Goal: Task Accomplishment & Management: Use online tool/utility

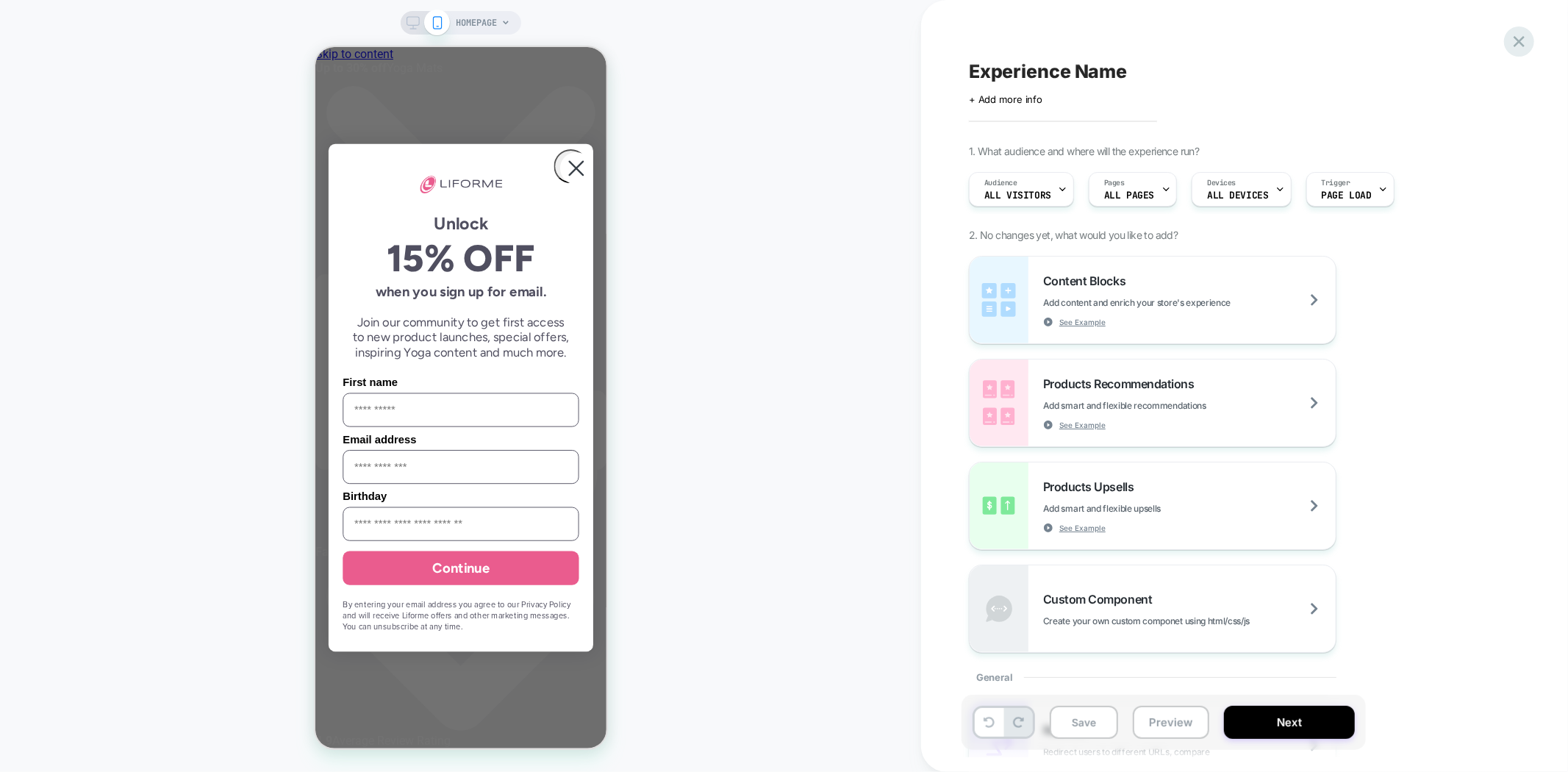
click at [1527, 38] on icon at bounding box center [1519, 41] width 20 height 20
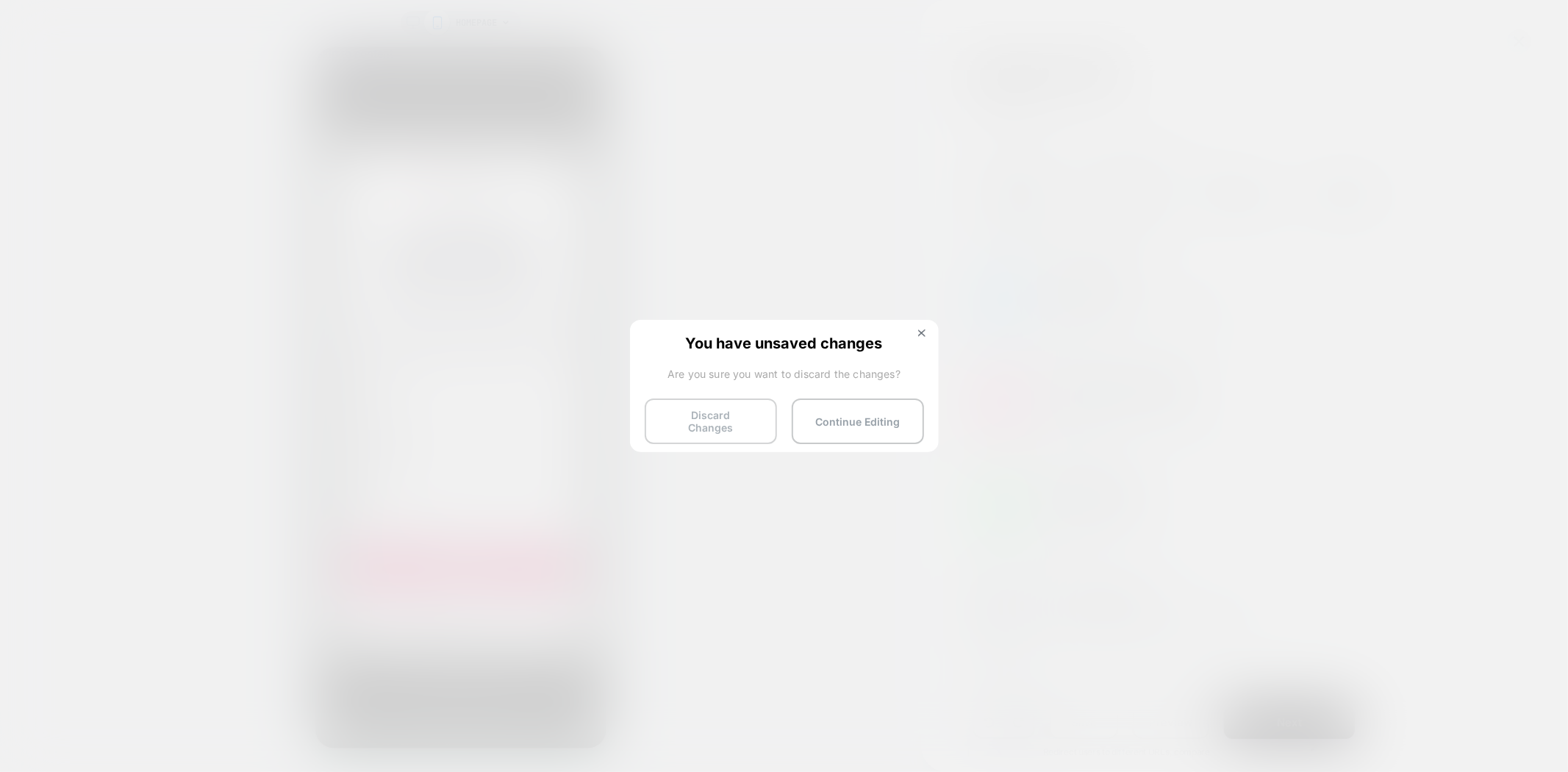
click at [714, 414] on button "Discard Changes" at bounding box center [711, 421] width 132 height 45
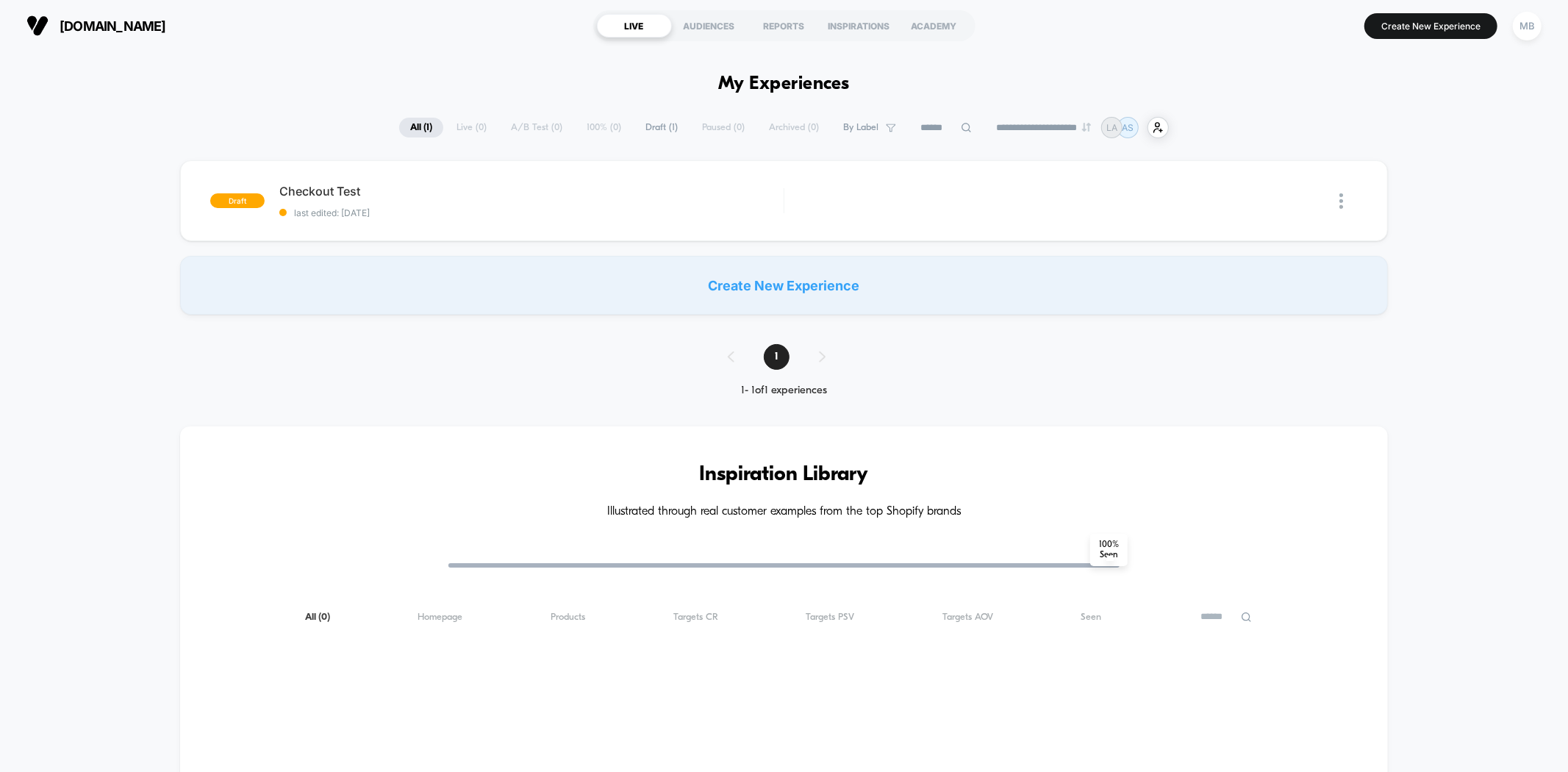
type input "***"
click at [472, 218] on div "draft Checkout Test Click to edit experience details Click to edit experience d…" at bounding box center [783, 201] width 1207 height 81
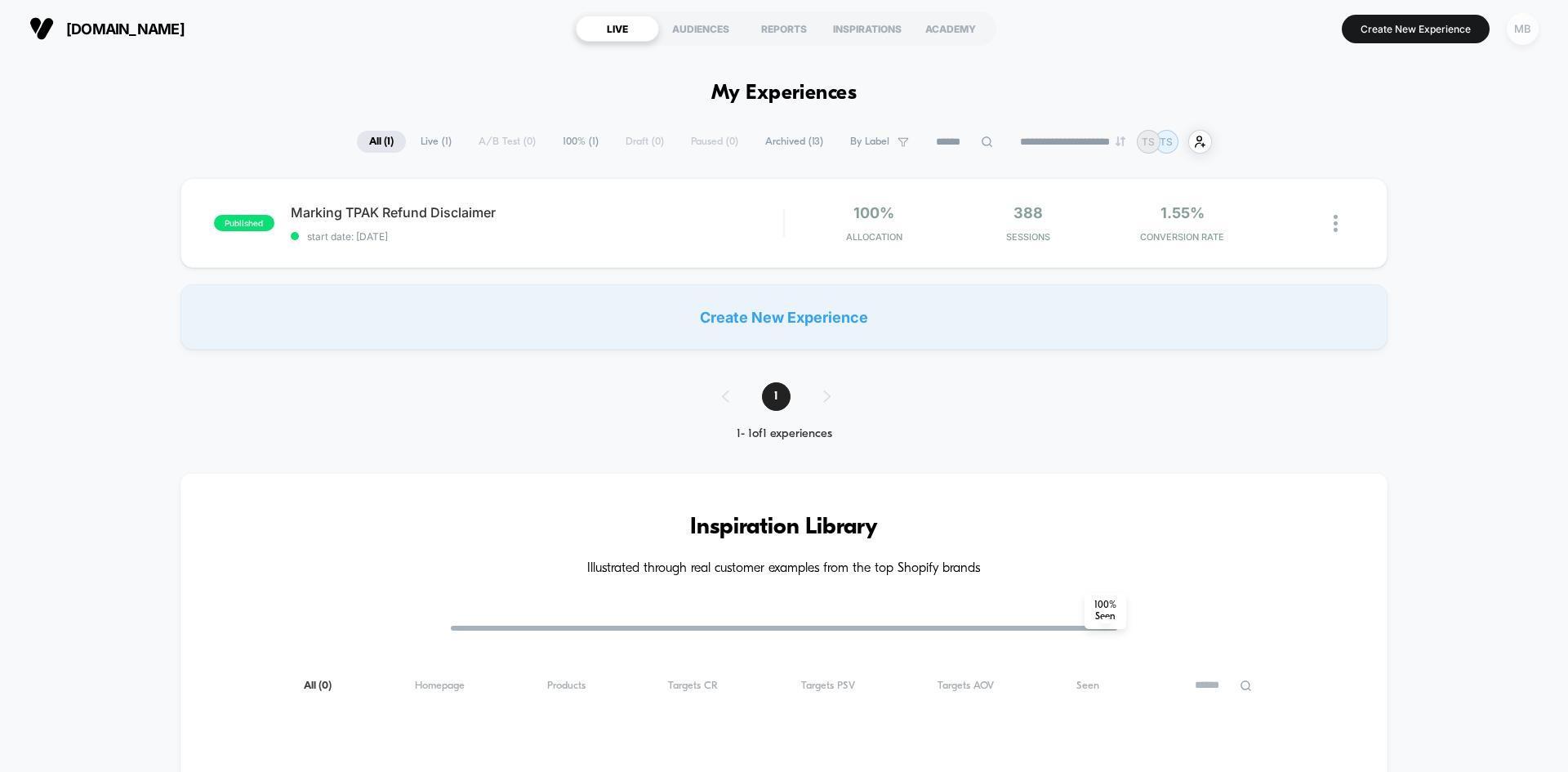
click at [1524, 28] on div "MB" at bounding box center [1522, 28] width 32 height 32
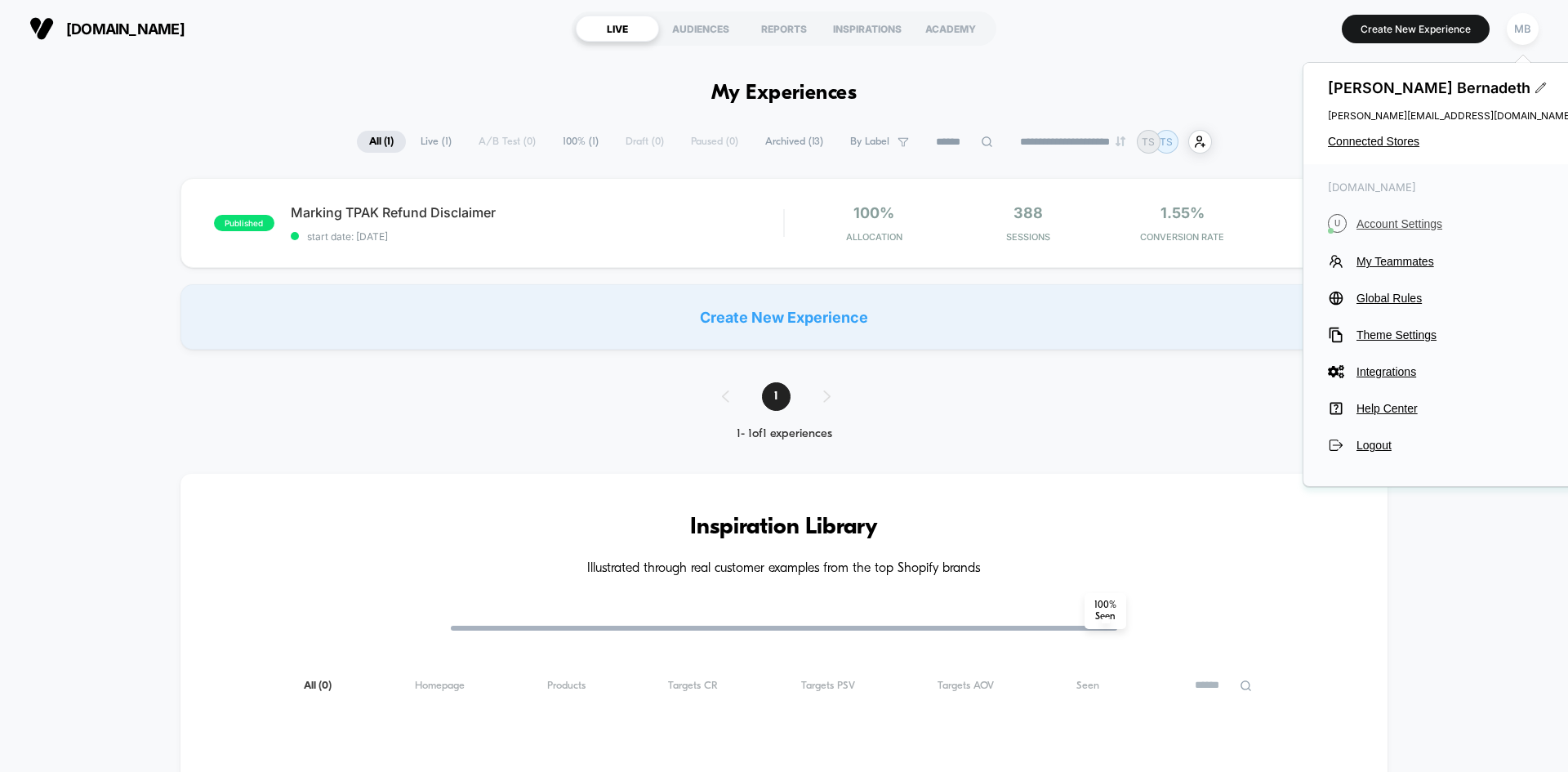
click at [1404, 223] on span "Account Settings" at bounding box center [1464, 224] width 216 height 13
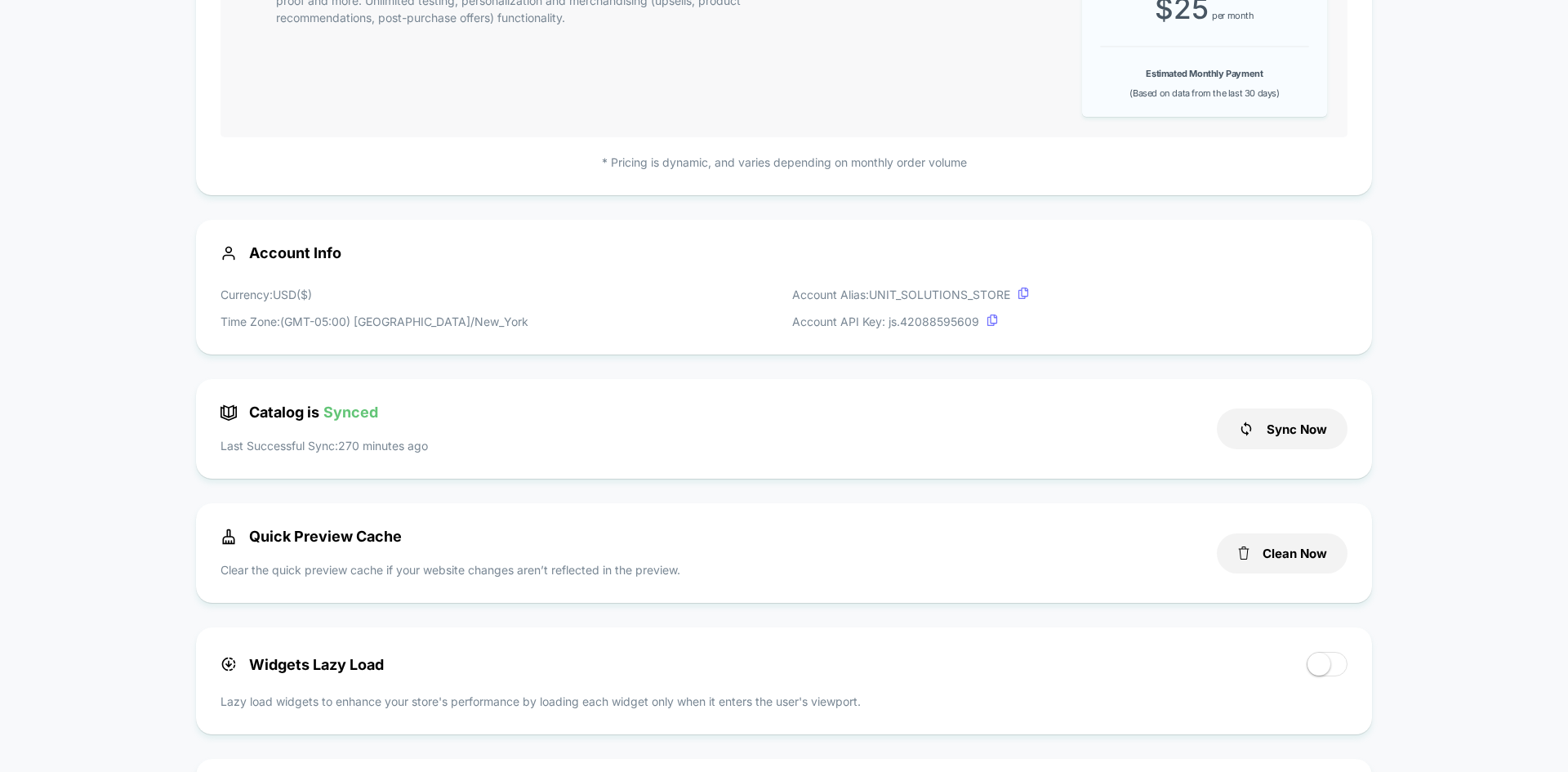
scroll to position [326, 0]
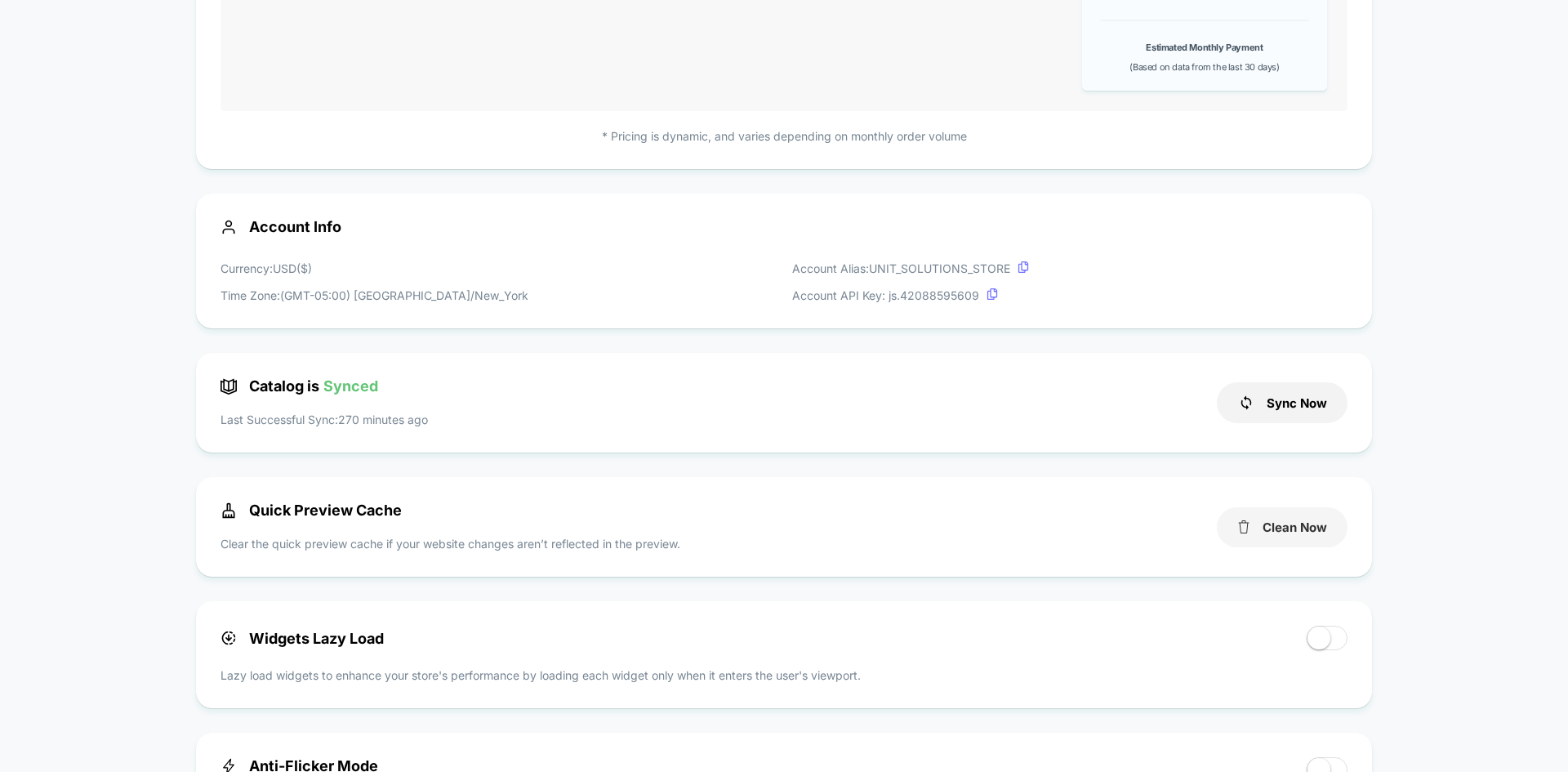
click at [1267, 536] on button "Clean Now" at bounding box center [1282, 527] width 131 height 40
click at [1308, 414] on button "Sync Now" at bounding box center [1282, 403] width 131 height 41
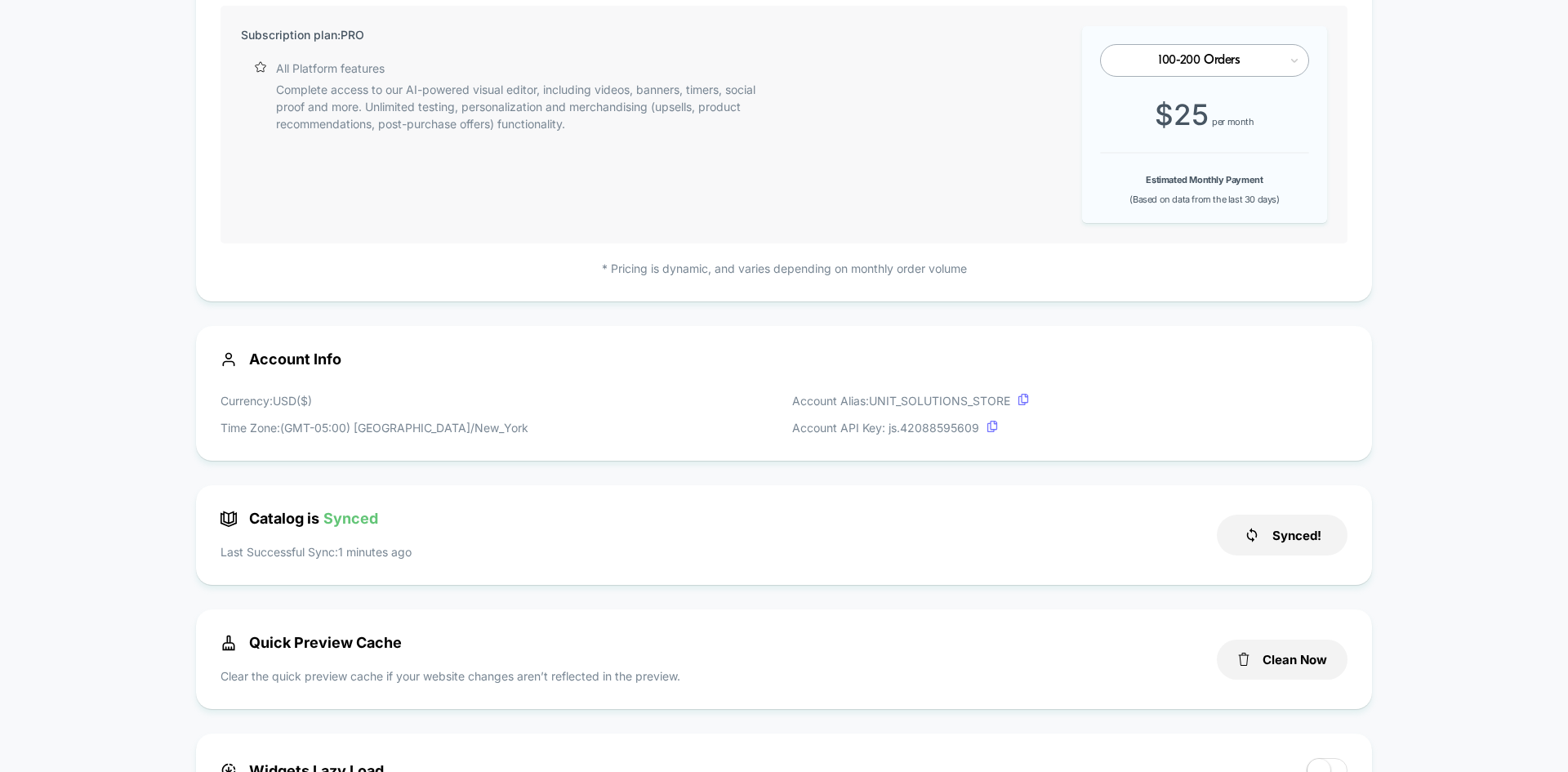
scroll to position [0, 0]
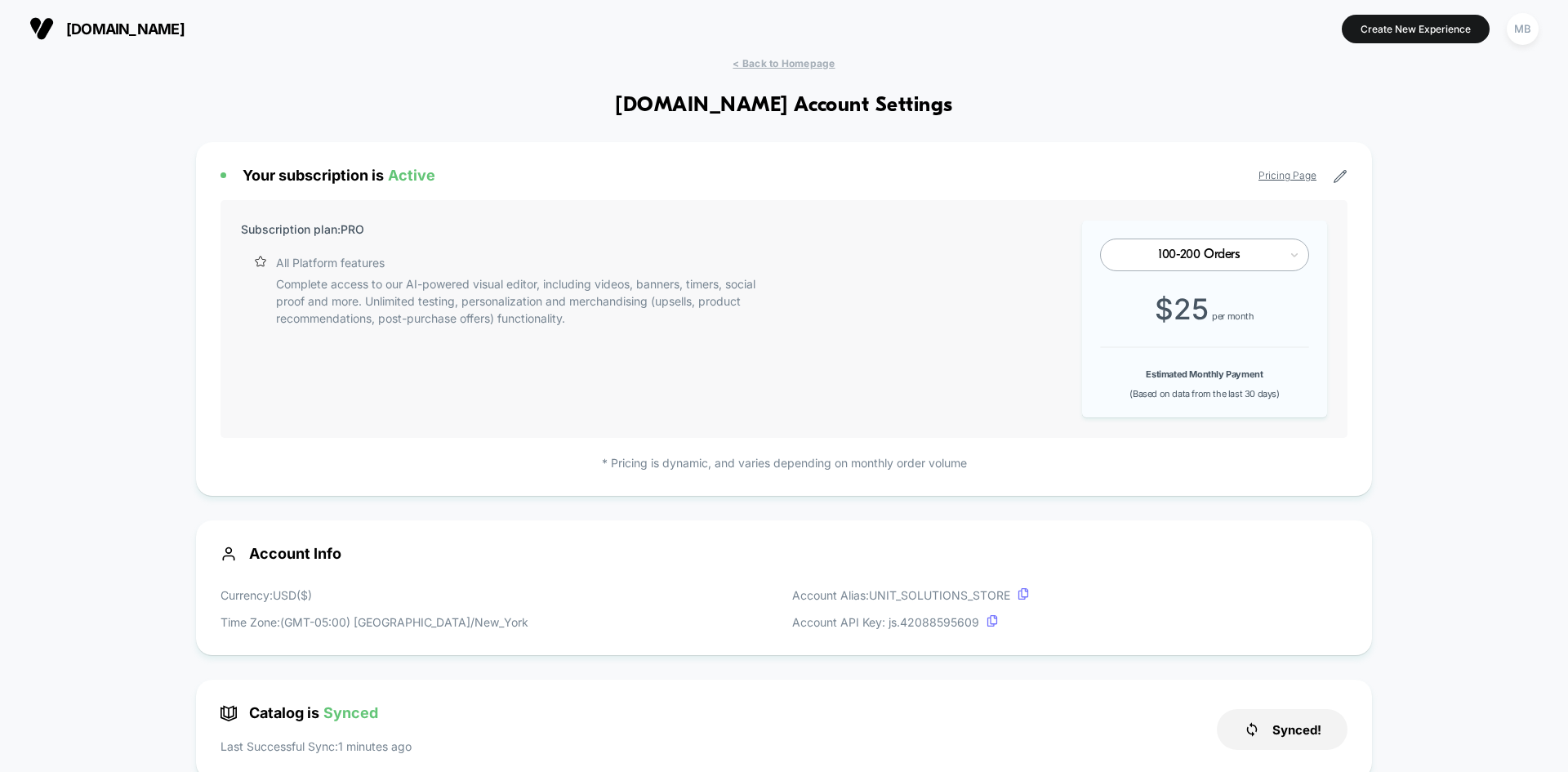
click at [768, 56] on div "unitsolutions.com Create New Experience MB" at bounding box center [784, 28] width 1568 height 57
click at [769, 58] on span "< Back to Homepage" at bounding box center [783, 62] width 102 height 12
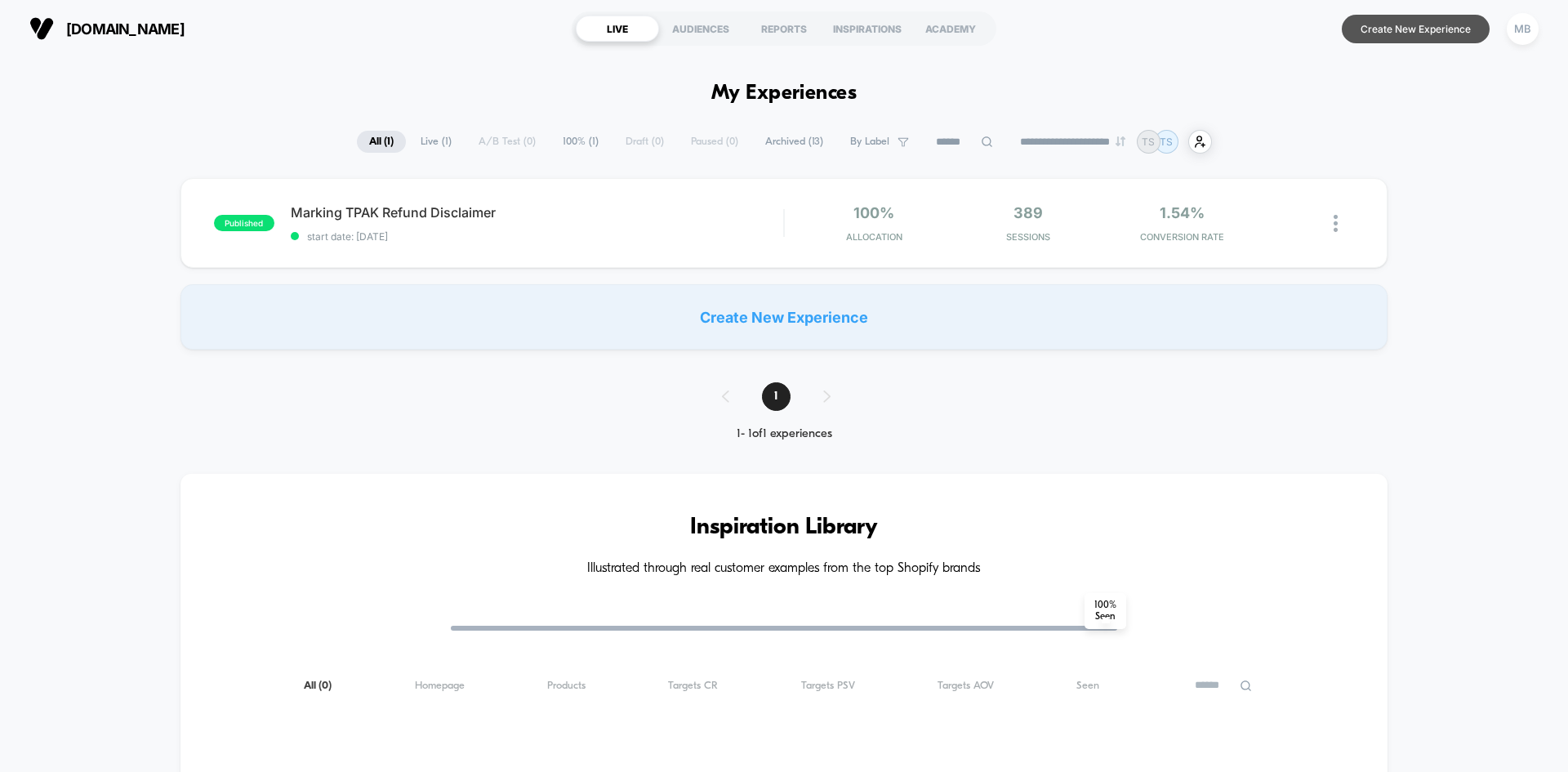
click at [1408, 34] on button "Create New Experience" at bounding box center [1415, 28] width 148 height 28
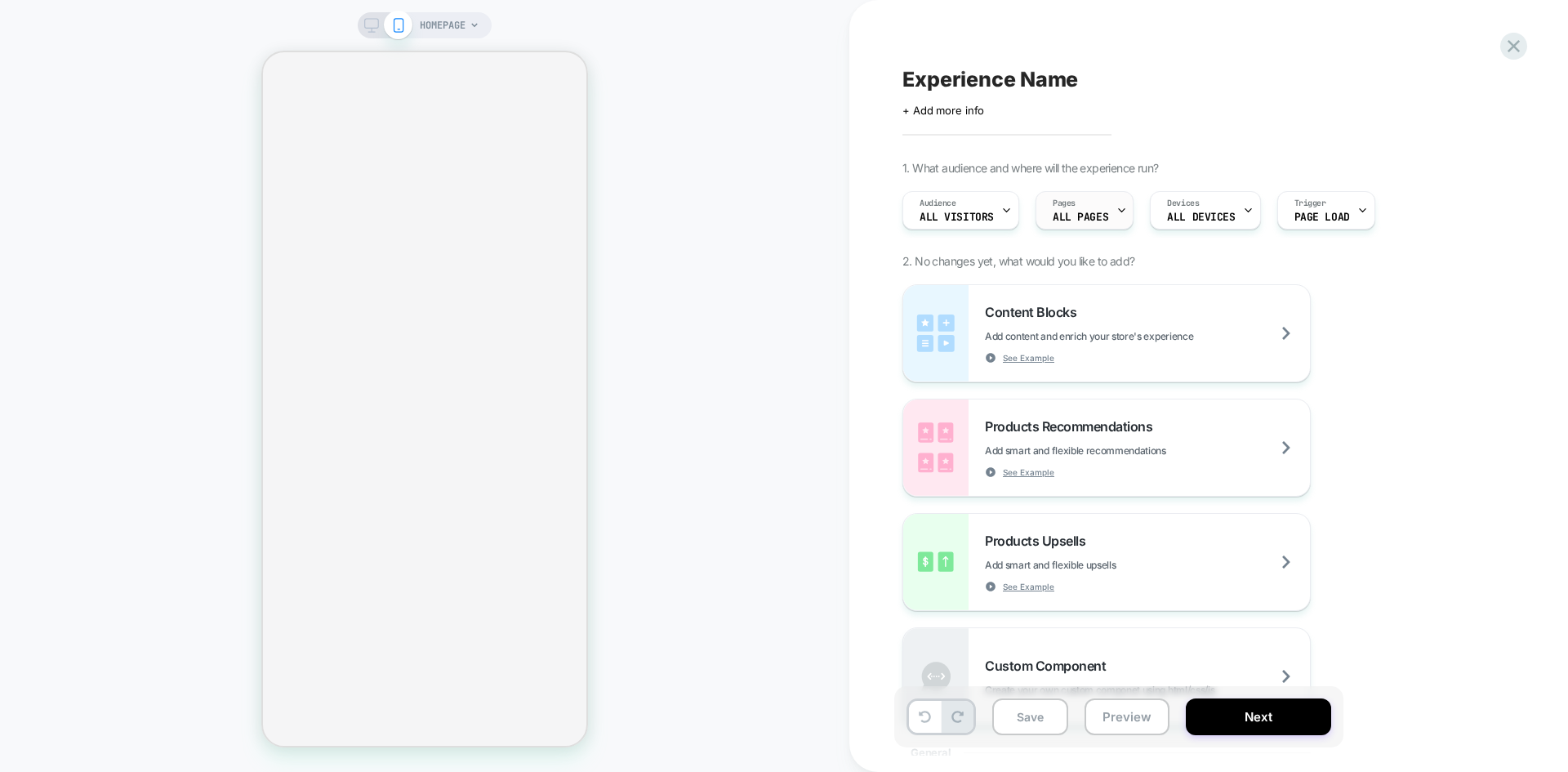
click at [1102, 215] on span "ALL PAGES" at bounding box center [1080, 217] width 56 height 11
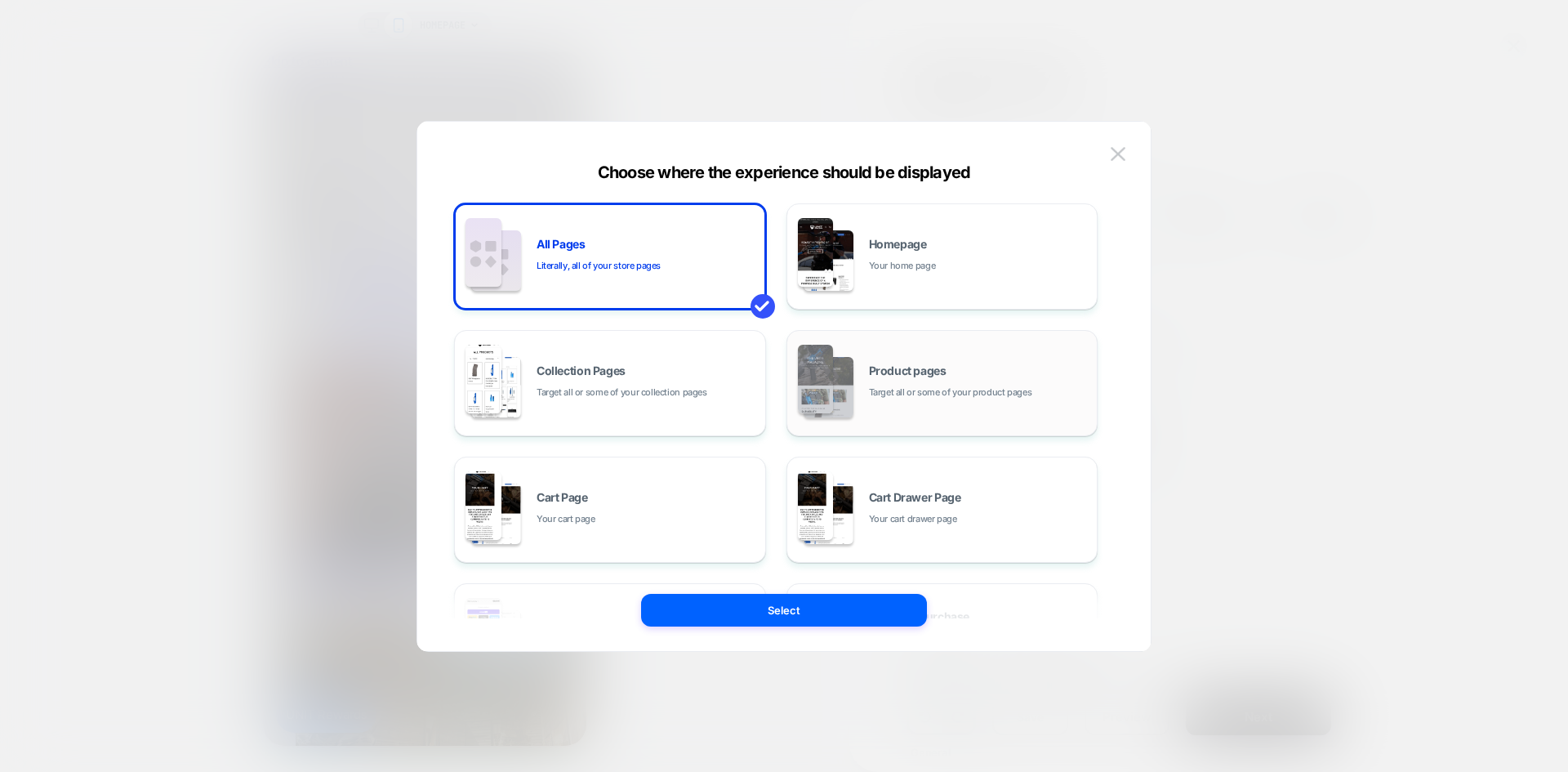
click at [902, 387] on span "Target all or some of your product pages" at bounding box center [951, 392] width 163 height 16
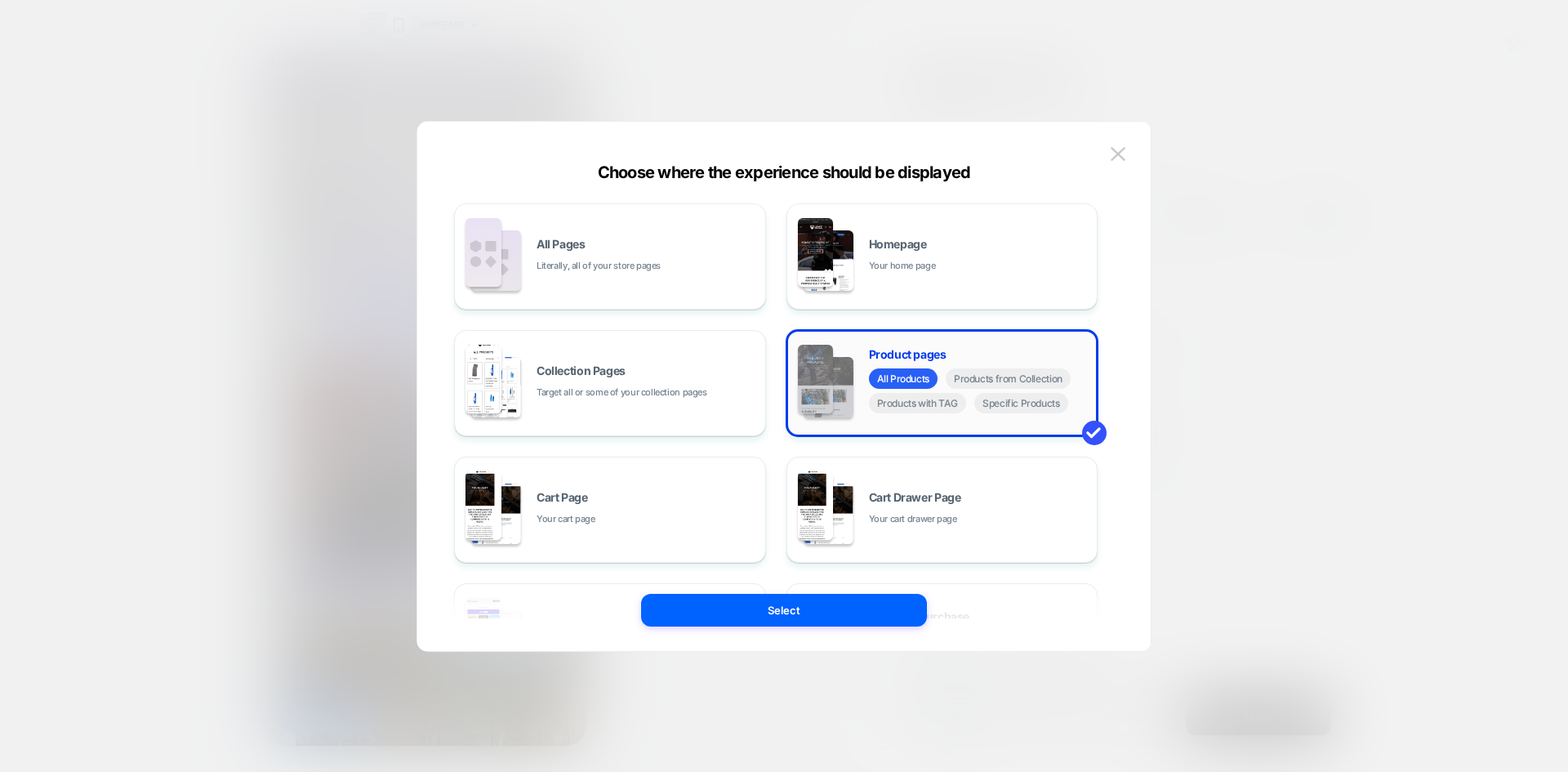
click at [1003, 414] on div "All Products Products from Collection Products with TAG Specific Products" at bounding box center [979, 392] width 220 height 49
click at [1009, 410] on span "Specific Products" at bounding box center [1021, 403] width 94 height 20
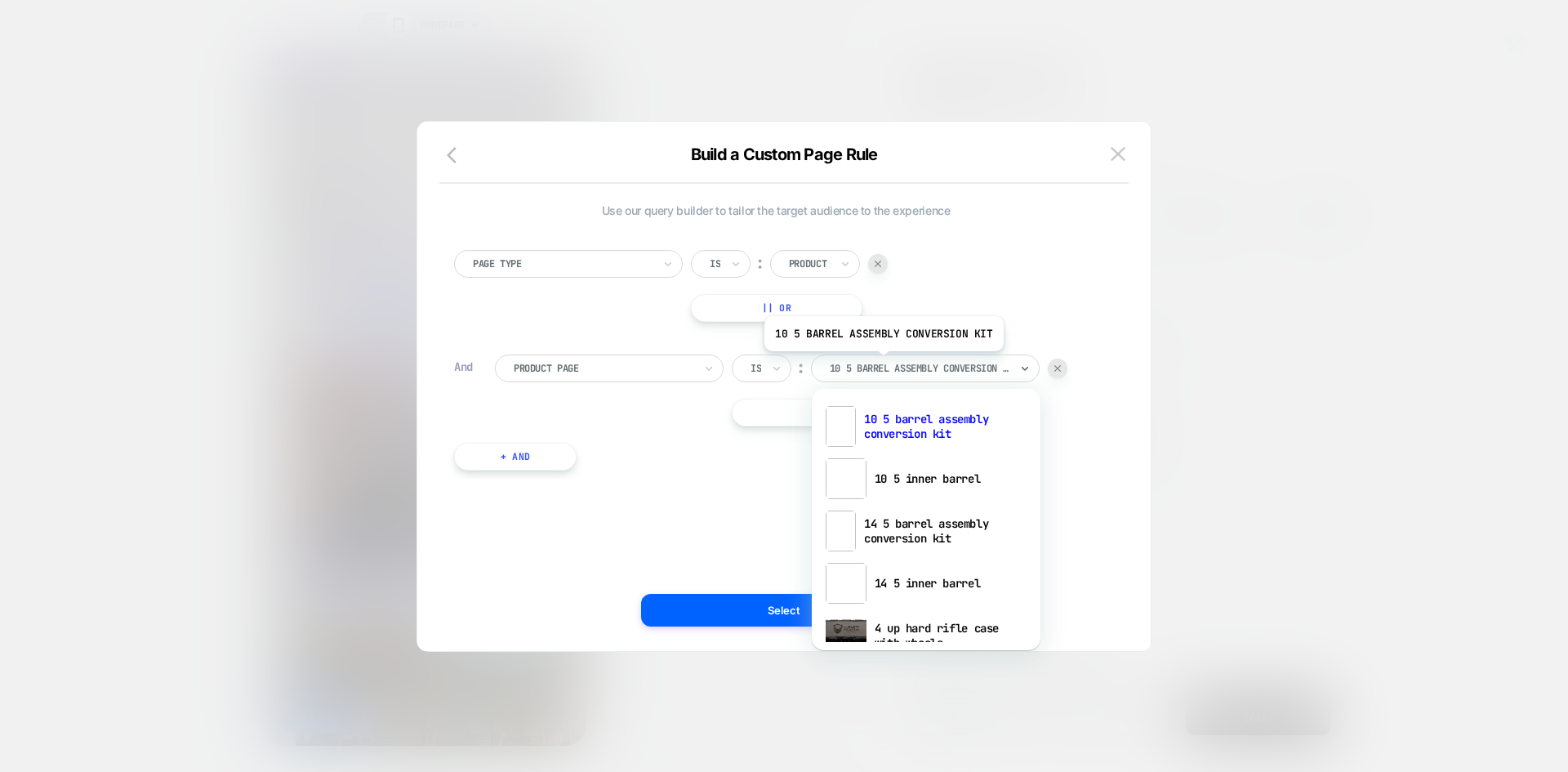
click at [881, 363] on div at bounding box center [920, 369] width 180 height 15
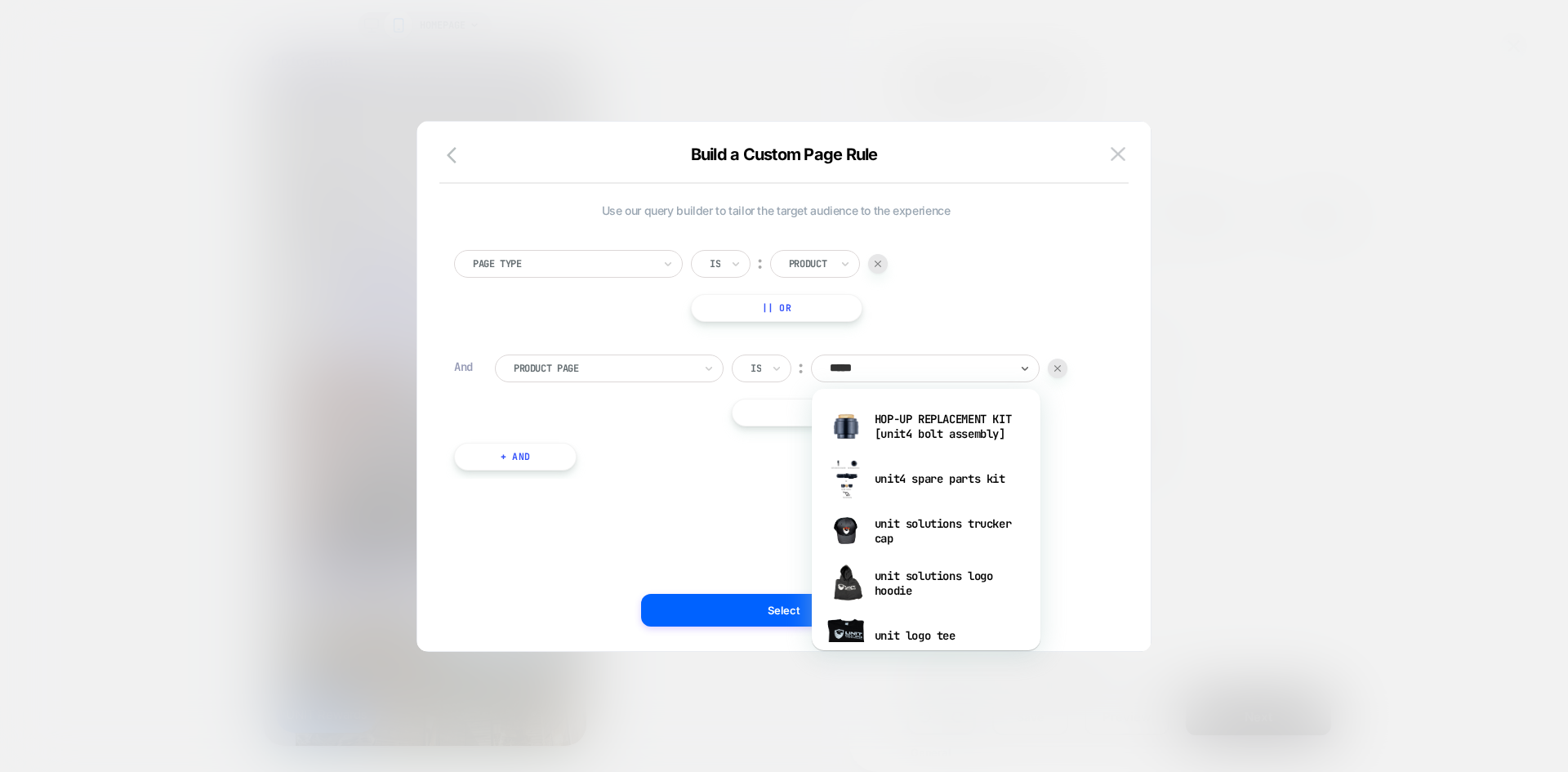
type input "******"
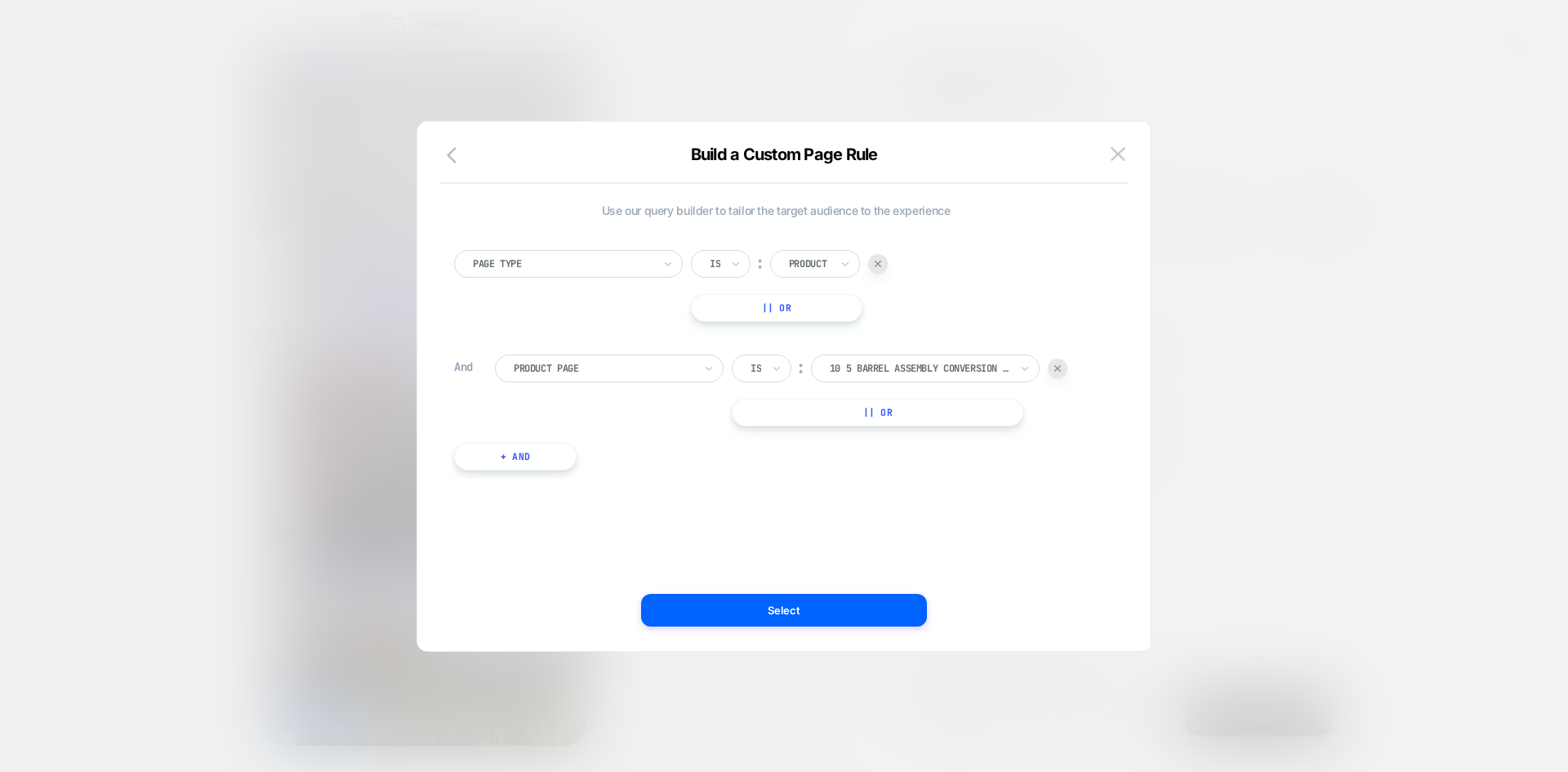
click at [649, 268] on div at bounding box center [563, 264] width 180 height 15
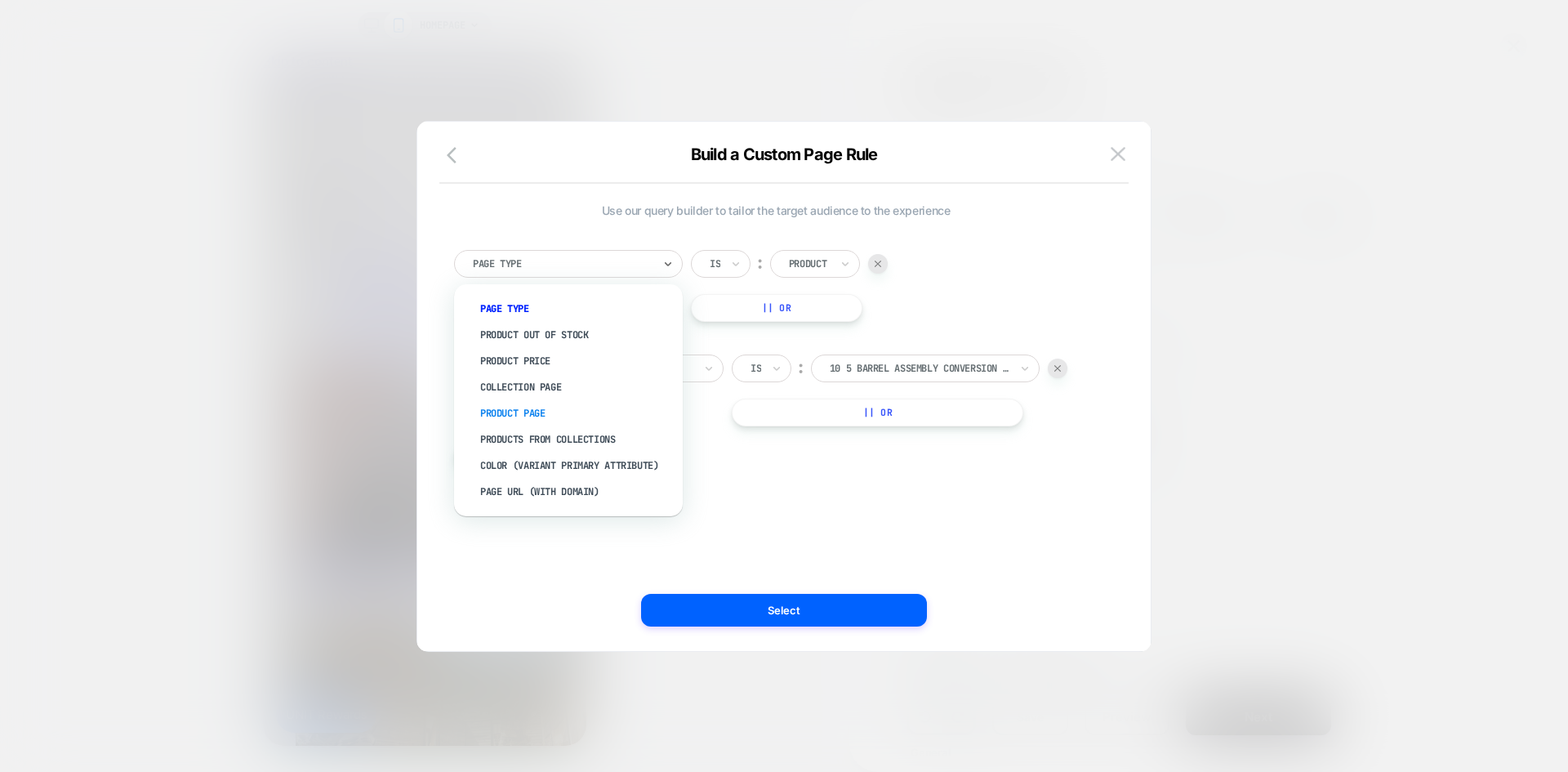
click at [566, 413] on div "Product Page" at bounding box center [577, 413] width 213 height 27
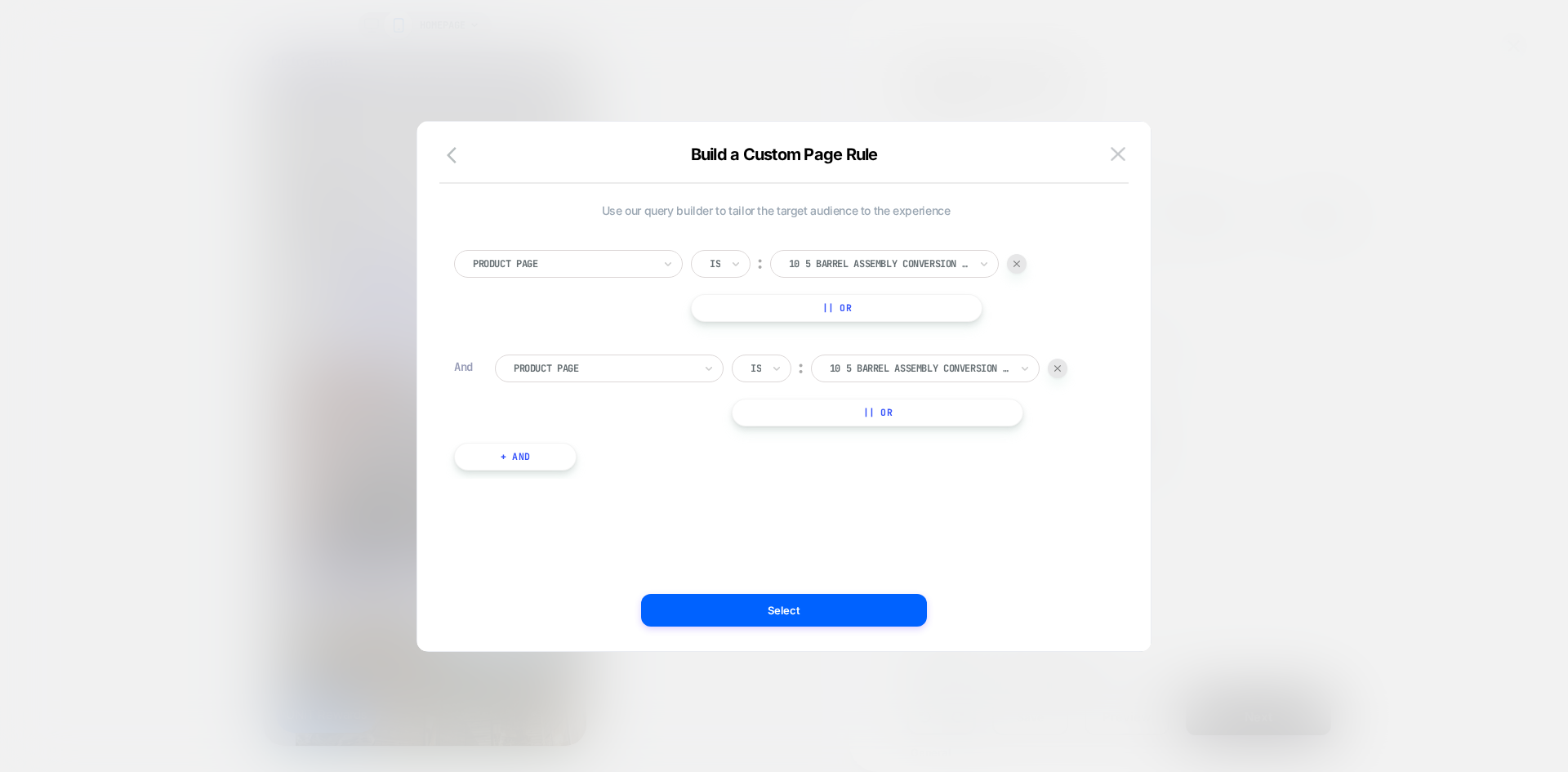
click at [580, 275] on div "Product Page" at bounding box center [568, 264] width 228 height 28
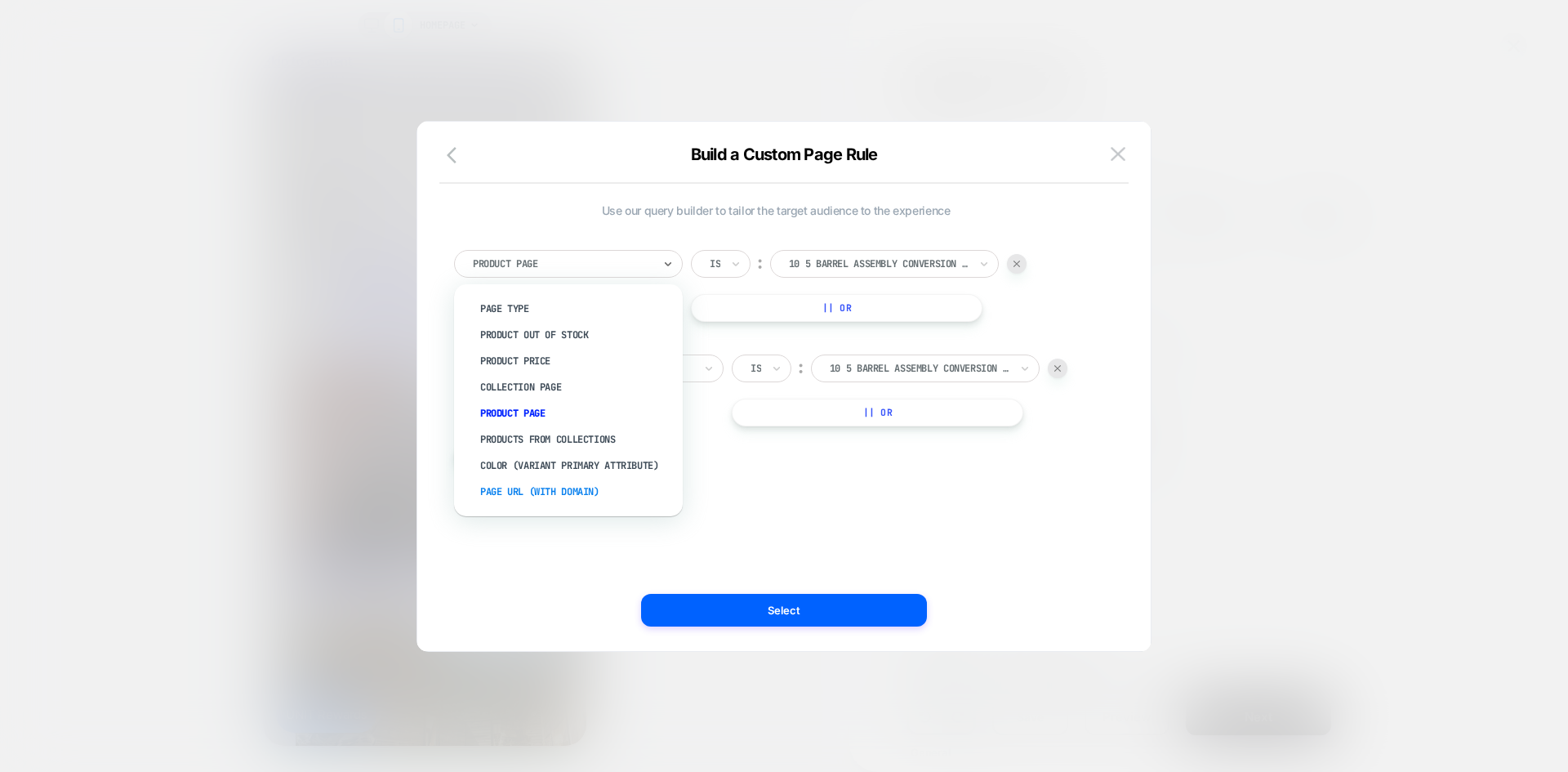
click at [593, 496] on div "Page Url (WITH DOMAIN)" at bounding box center [577, 491] width 213 height 27
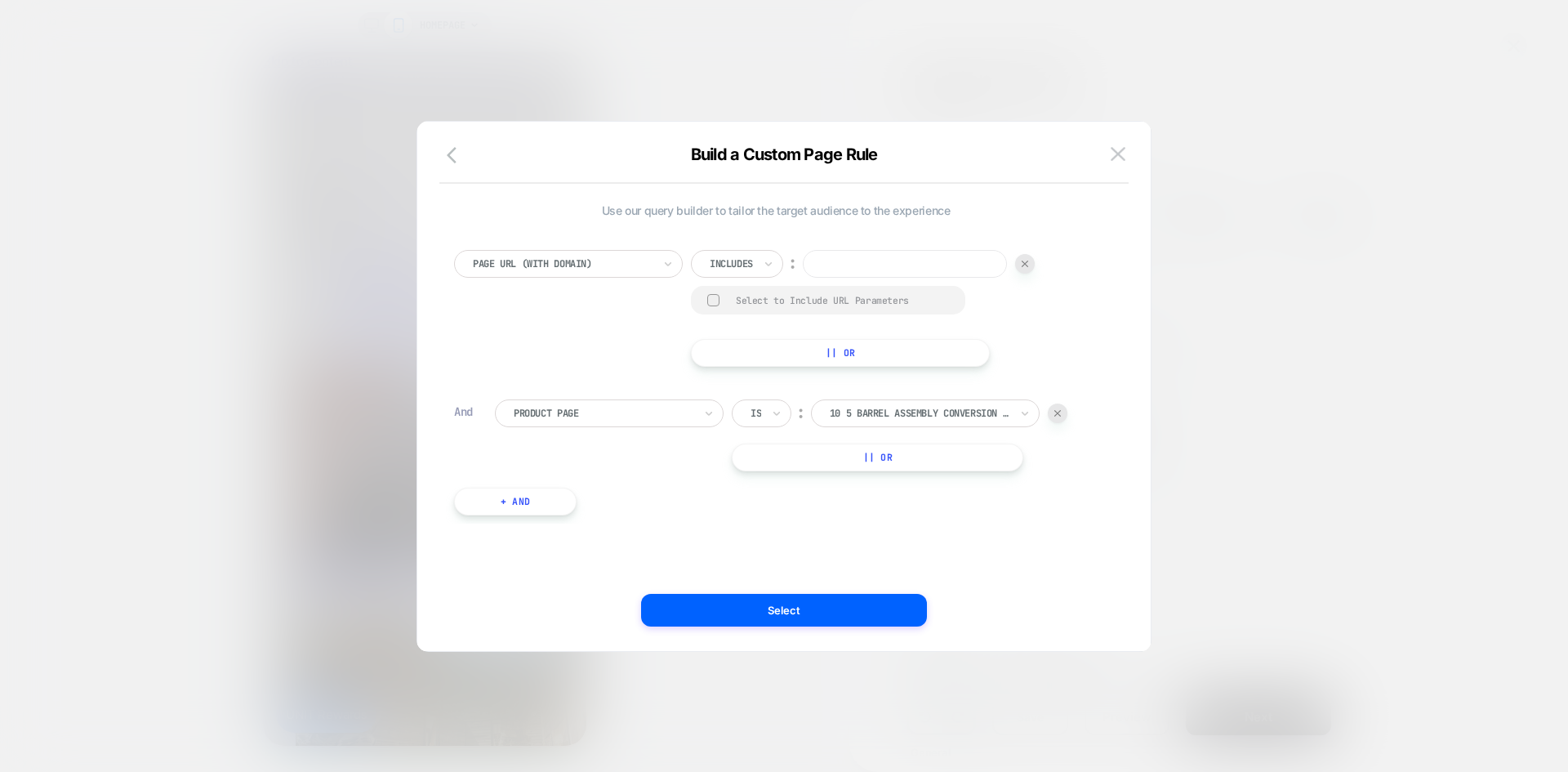
click at [1054, 412] on div at bounding box center [1057, 413] width 19 height 19
click at [750, 265] on div at bounding box center [731, 264] width 43 height 15
click at [745, 303] on div "Is" at bounding box center [760, 308] width 106 height 27
click at [863, 267] on input at bounding box center [872, 264] width 204 height 28
paste input "**********"
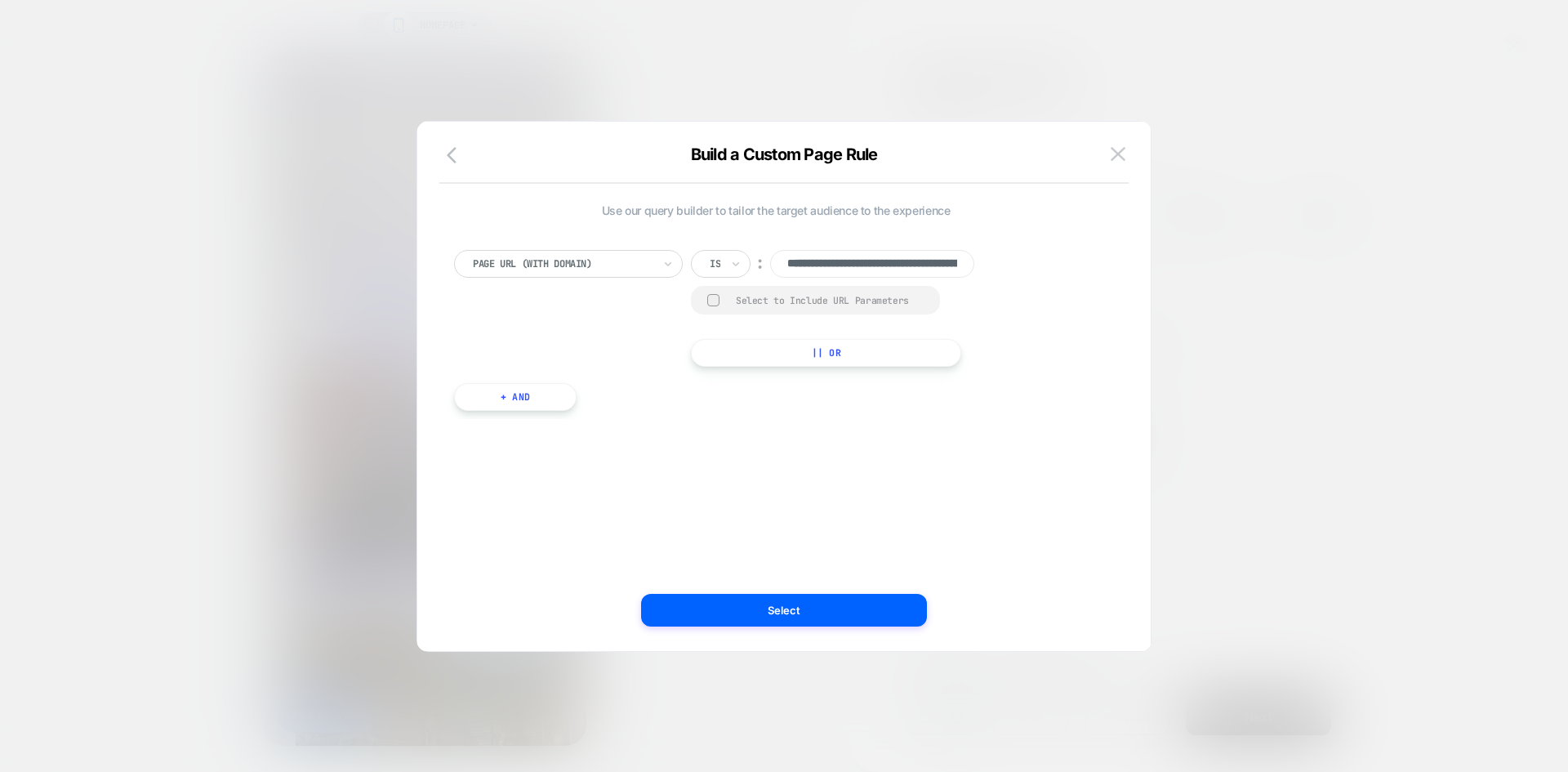
scroll to position [0, 379]
type input "**********"
click at [831, 620] on button "Select" at bounding box center [784, 611] width 286 height 33
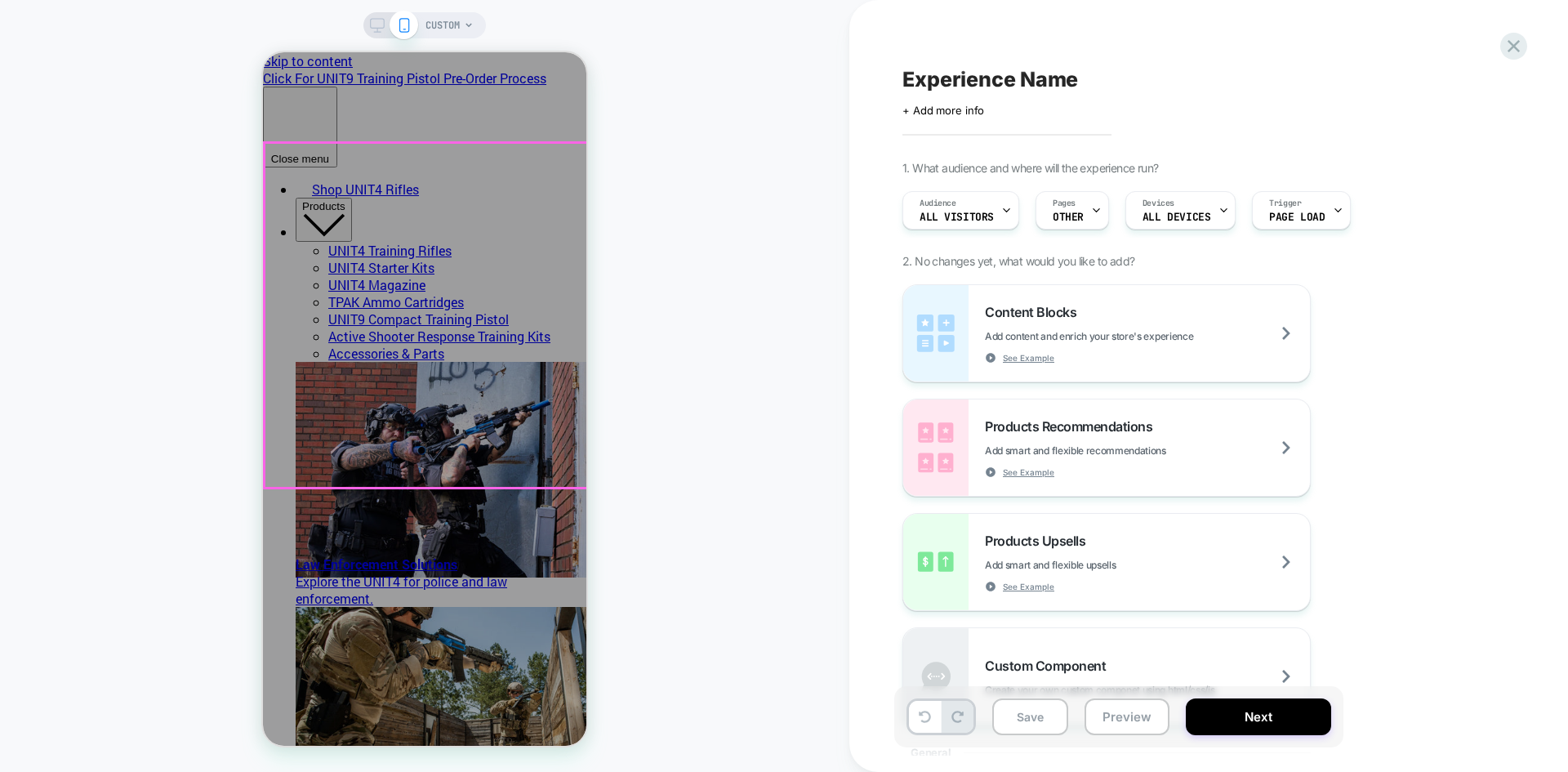
scroll to position [0, 0]
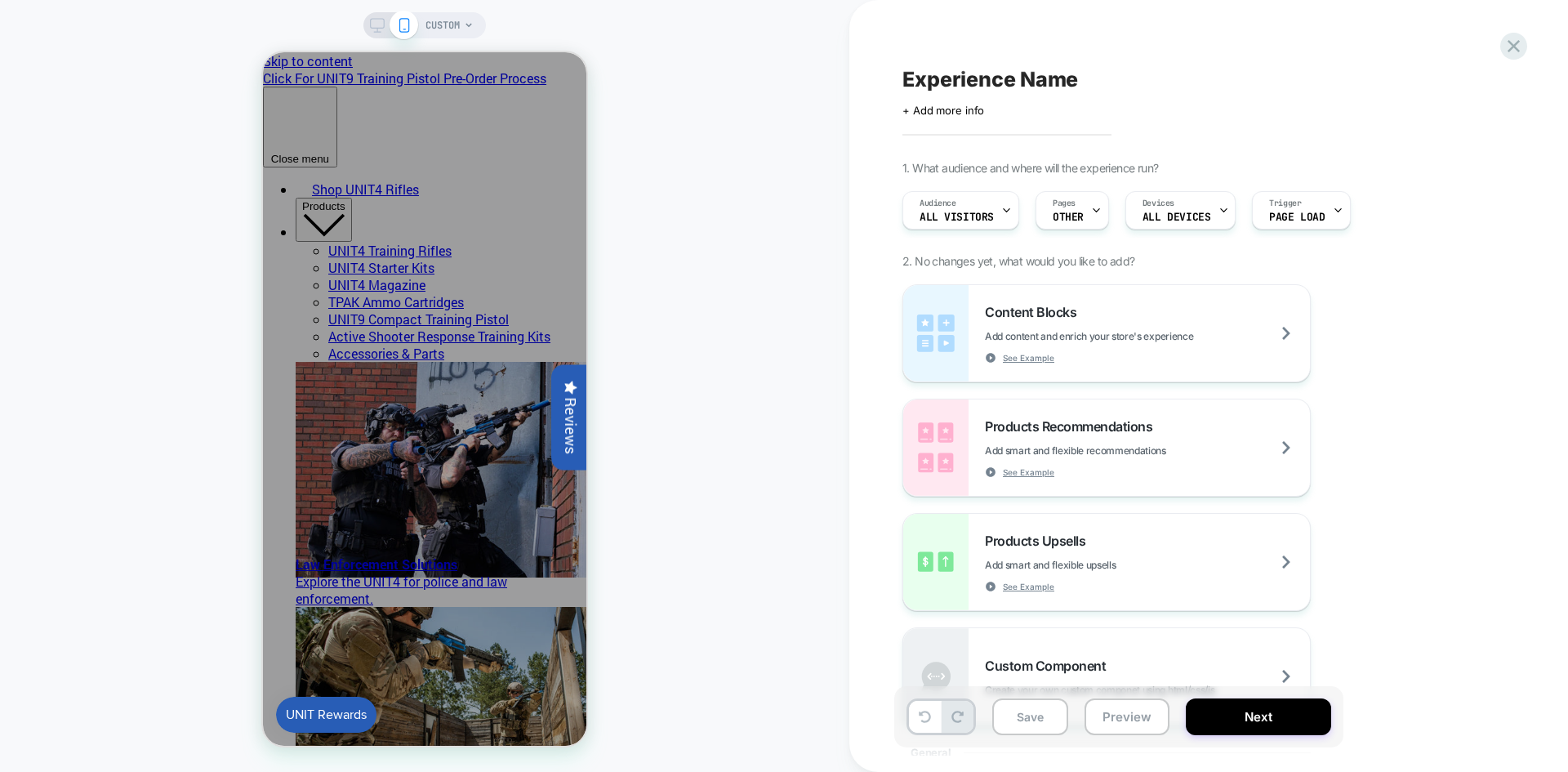
click at [432, 27] on span "CUSTOM" at bounding box center [442, 25] width 34 height 27
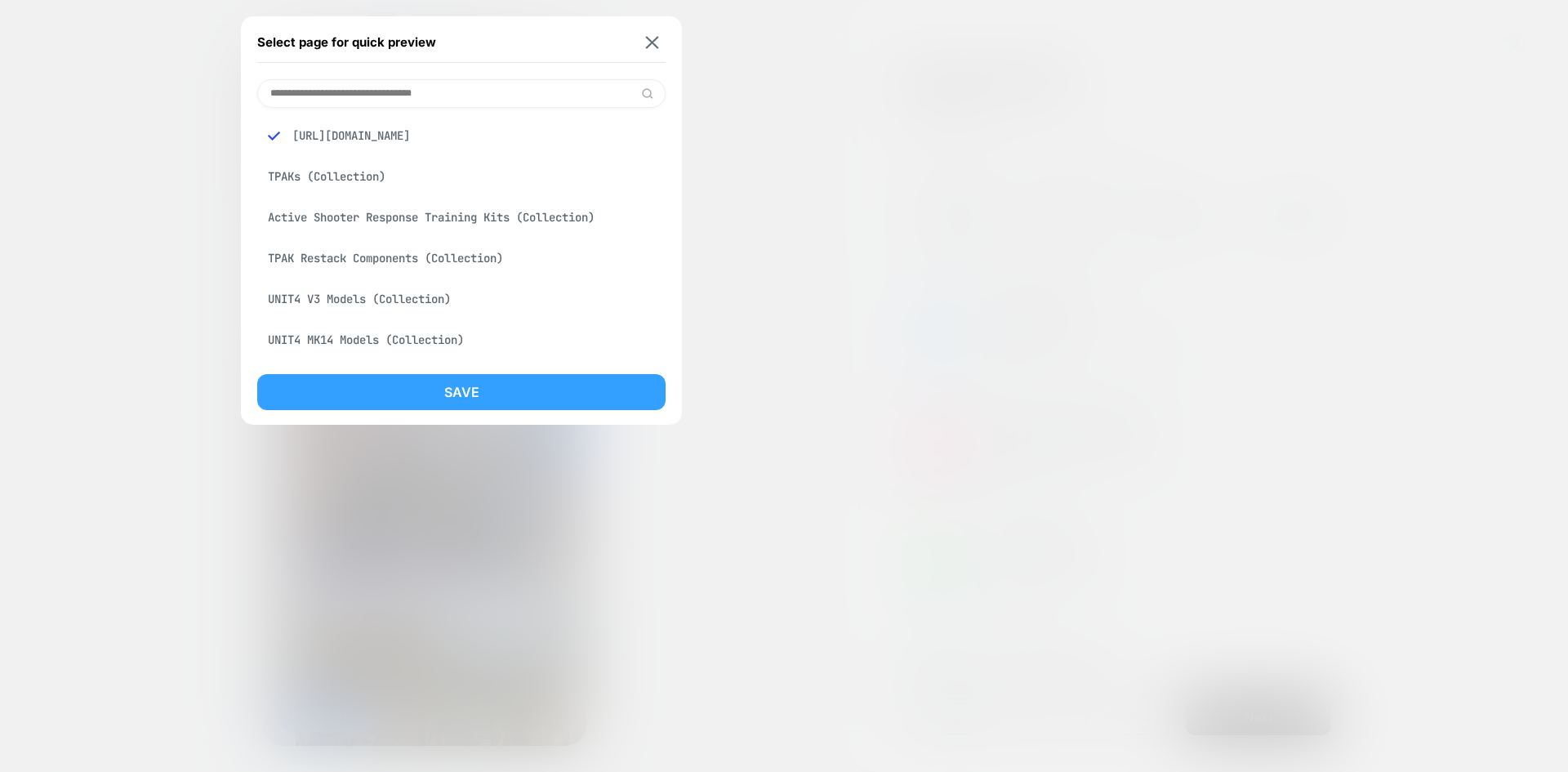
click at [514, 400] on button "Save" at bounding box center [461, 392] width 408 height 36
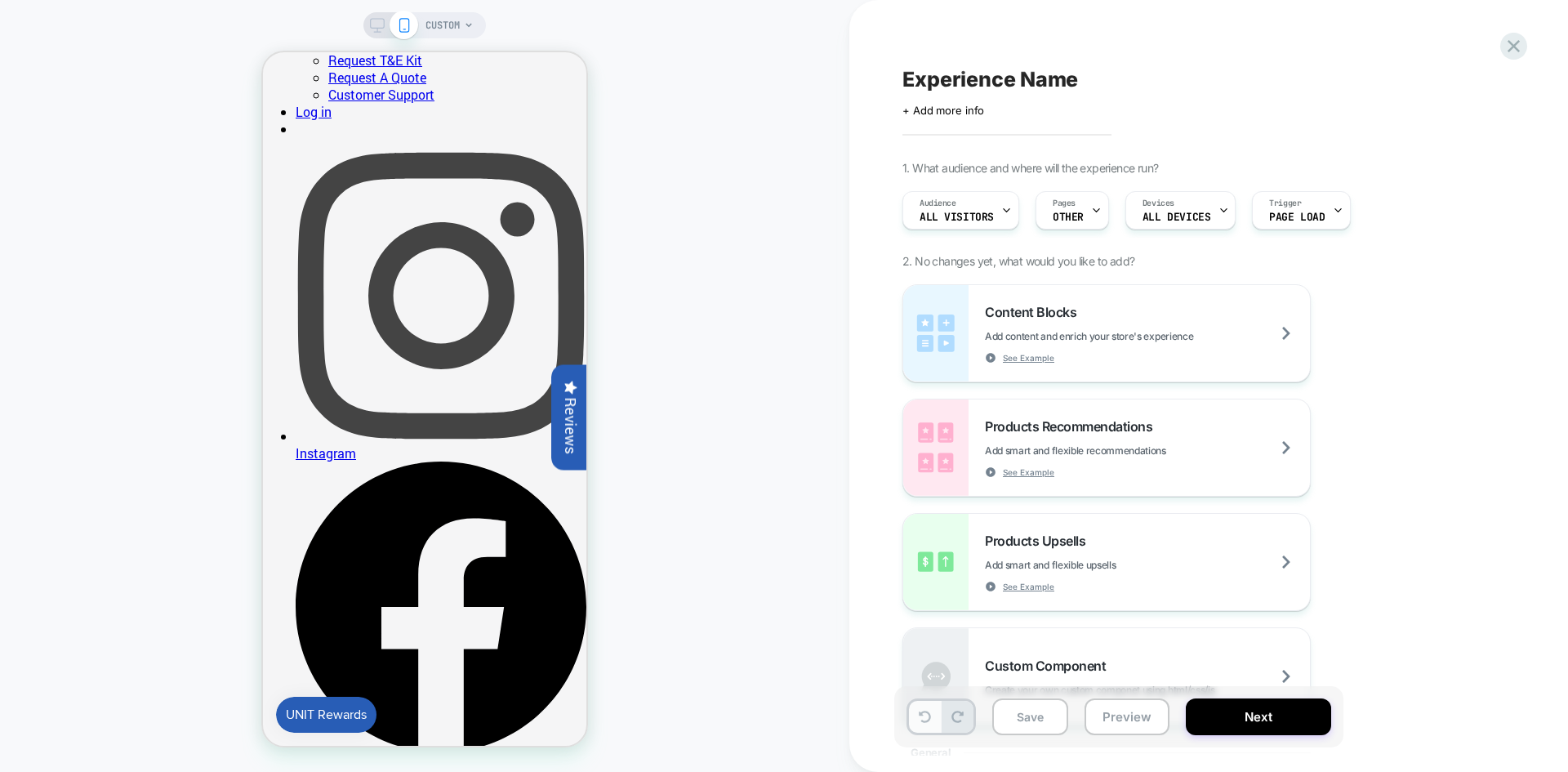
scroll to position [1062, 0]
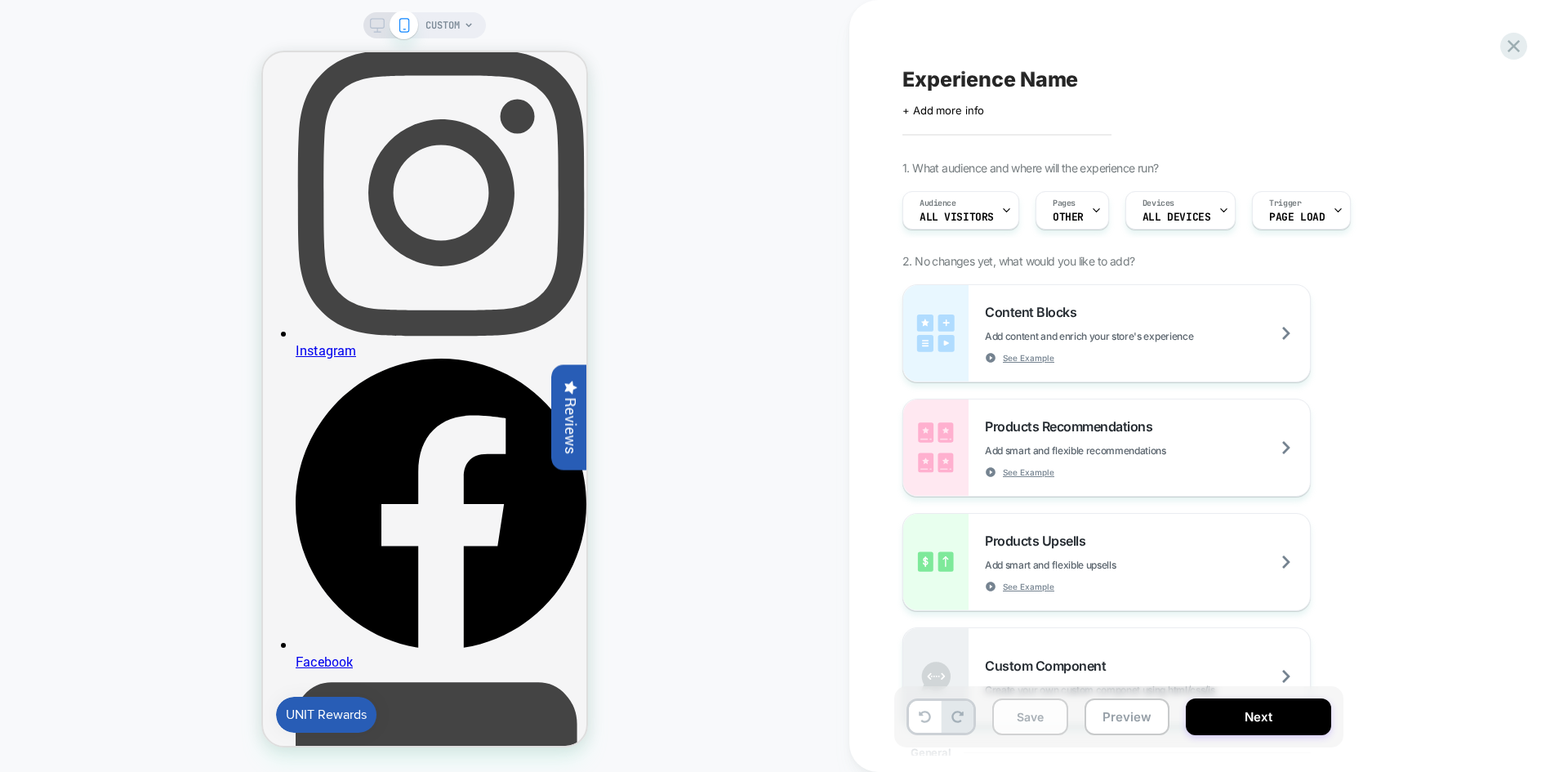
click at [1034, 722] on button "Save" at bounding box center [1030, 717] width 76 height 37
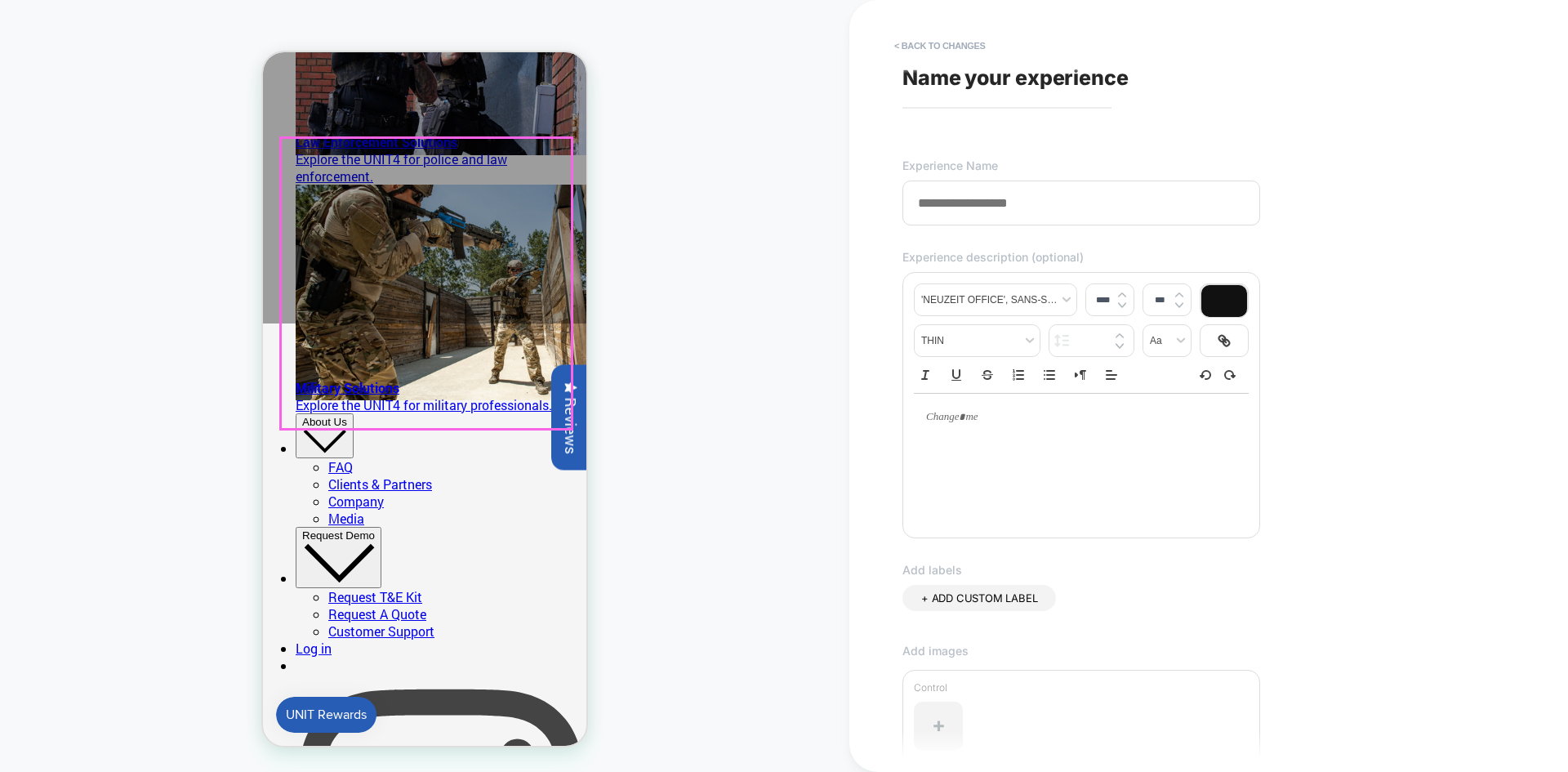
scroll to position [490, 0]
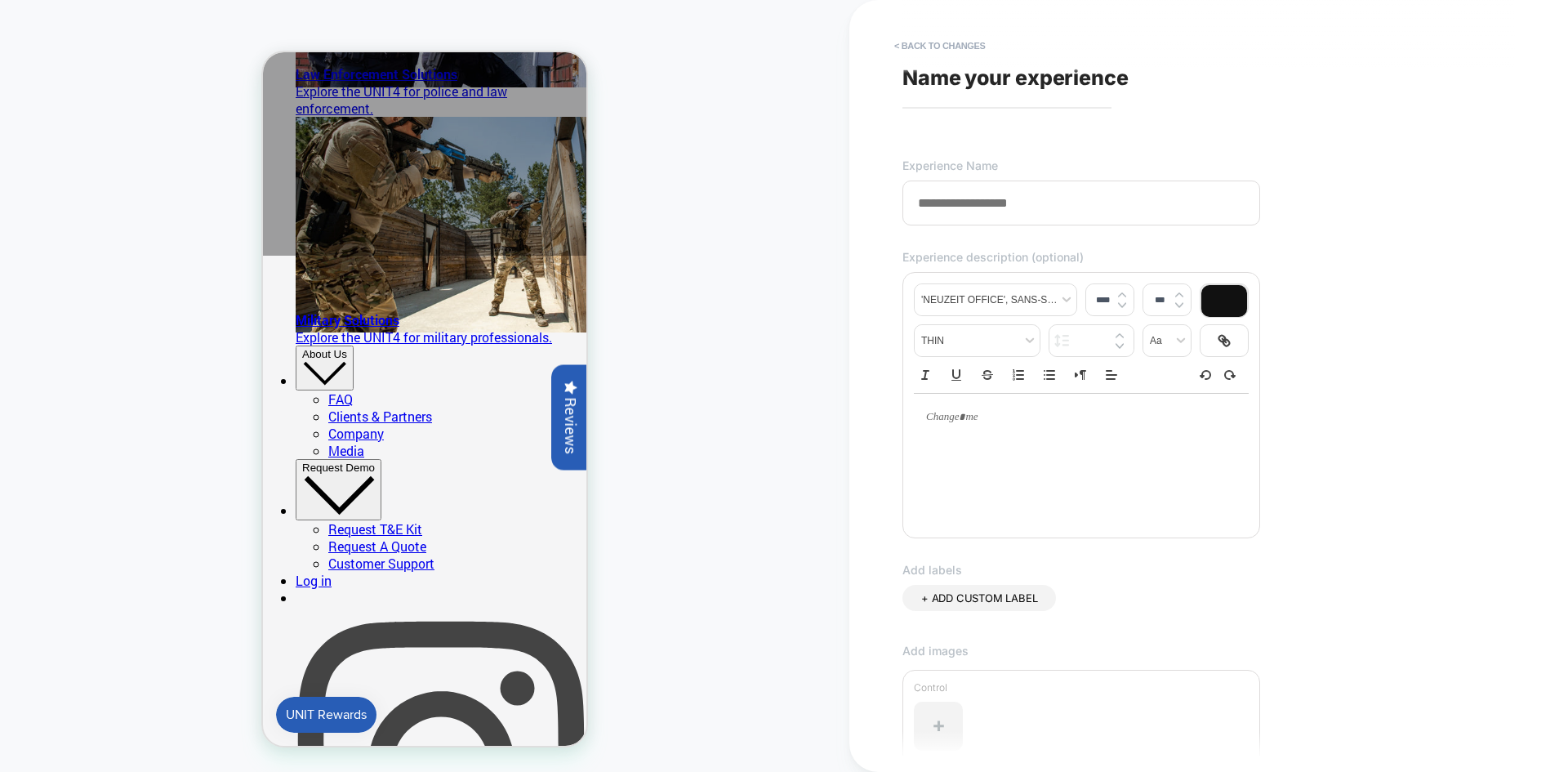
click at [961, 210] on input at bounding box center [1081, 203] width 358 height 45
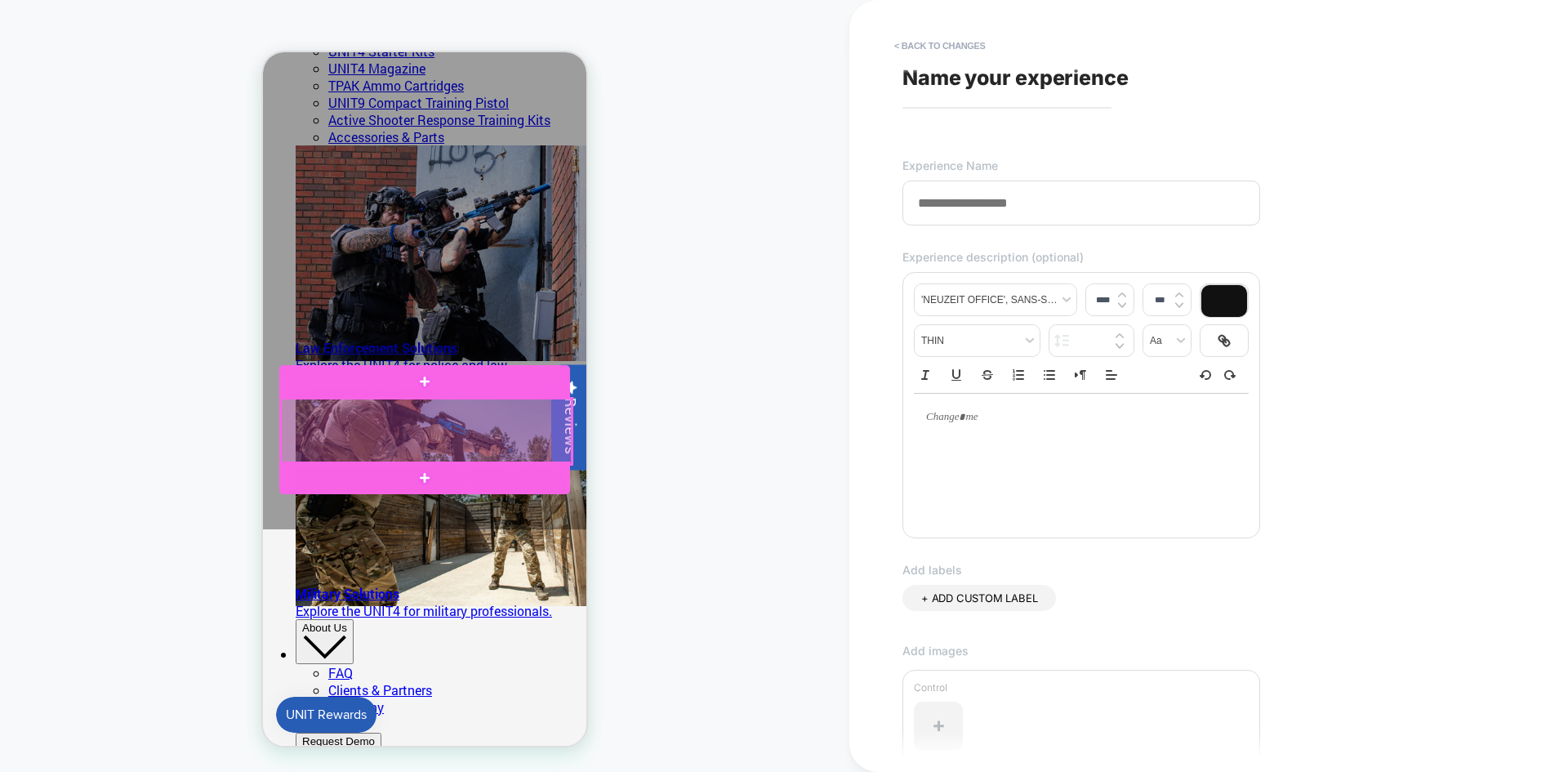
scroll to position [163, 0]
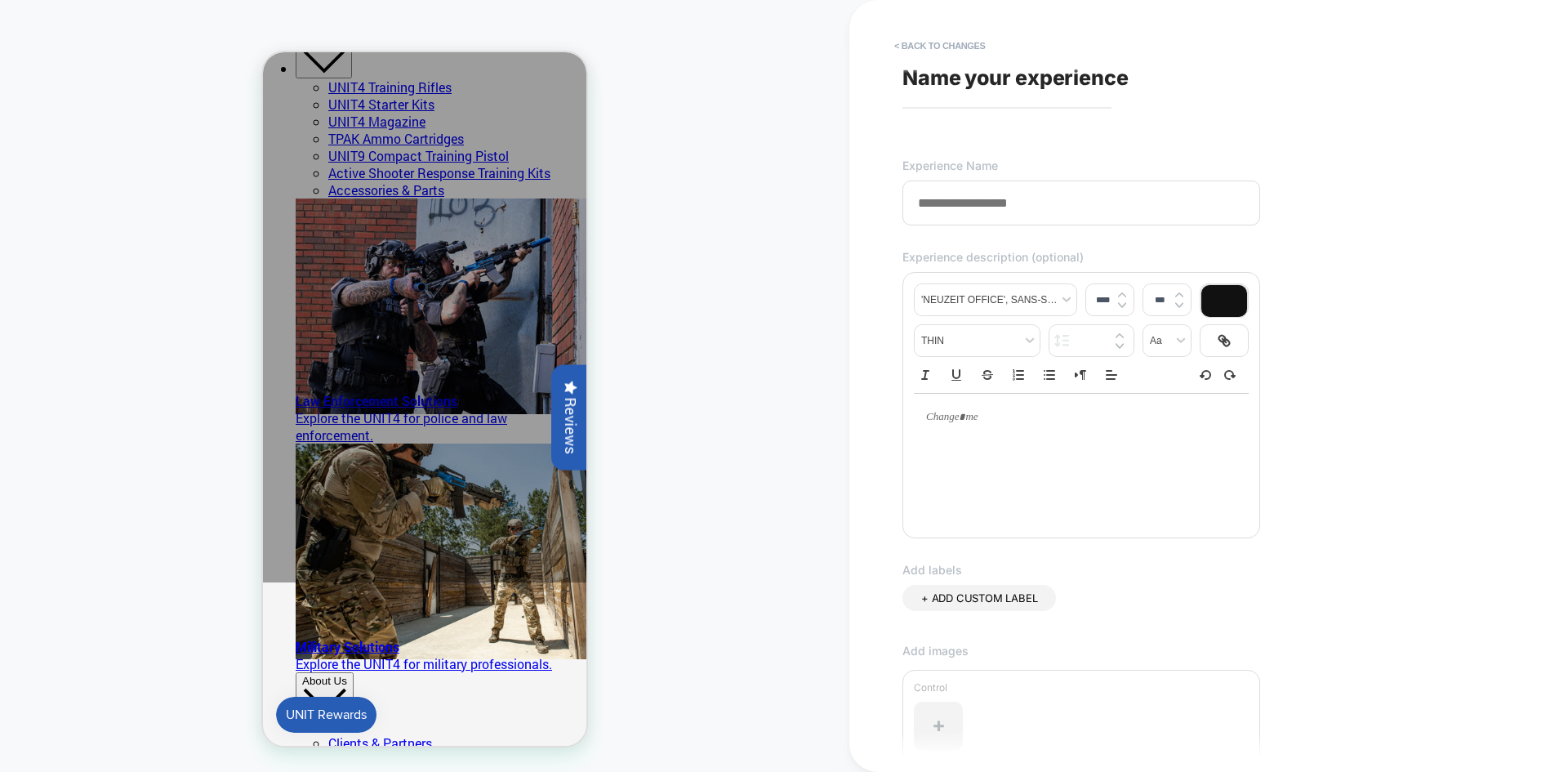
click at [964, 72] on span "Name your experience" at bounding box center [1015, 77] width 226 height 25
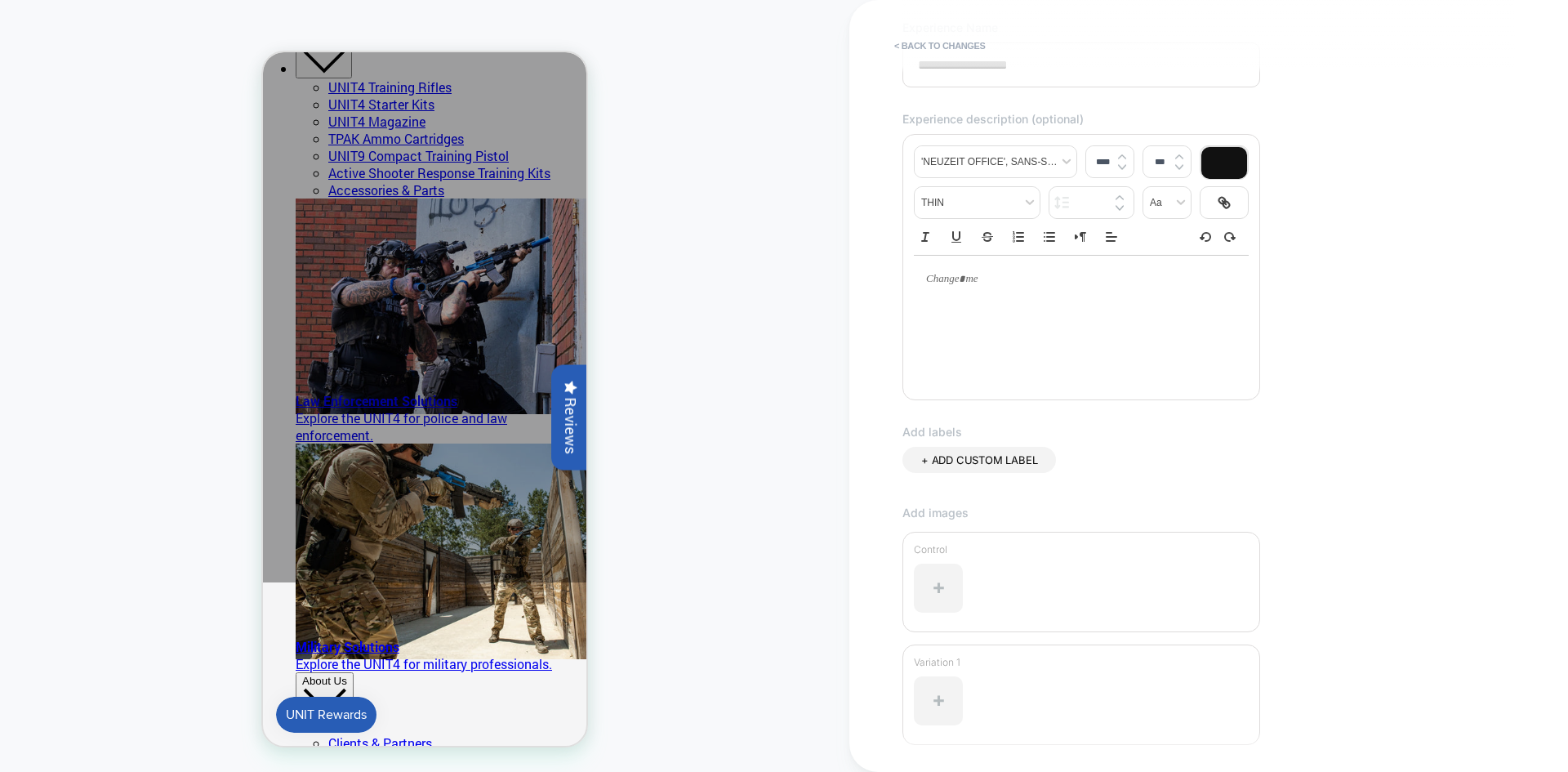
scroll to position [0, 0]
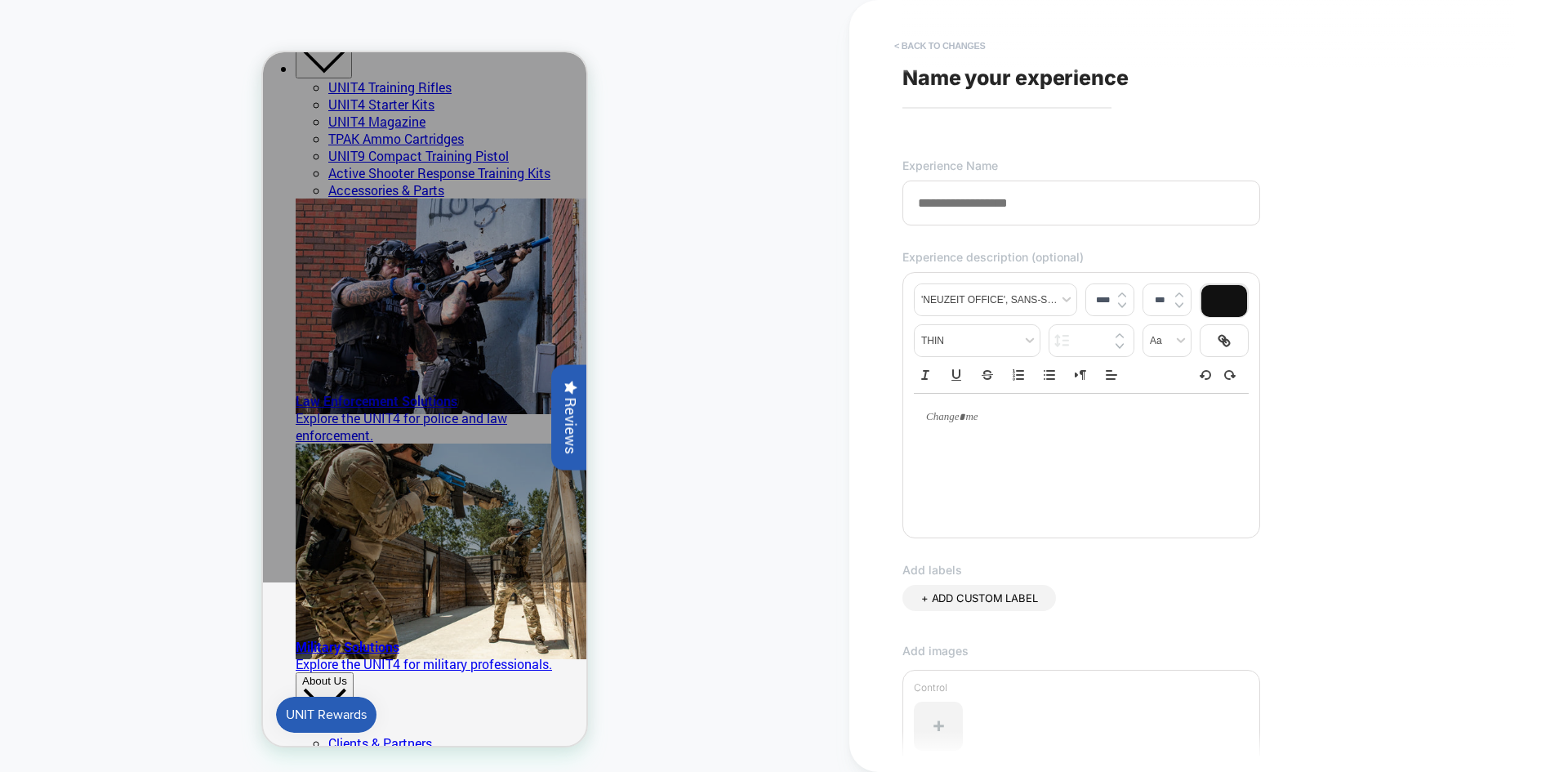
click at [931, 48] on button "< Back to changes" at bounding box center [940, 46] width 108 height 27
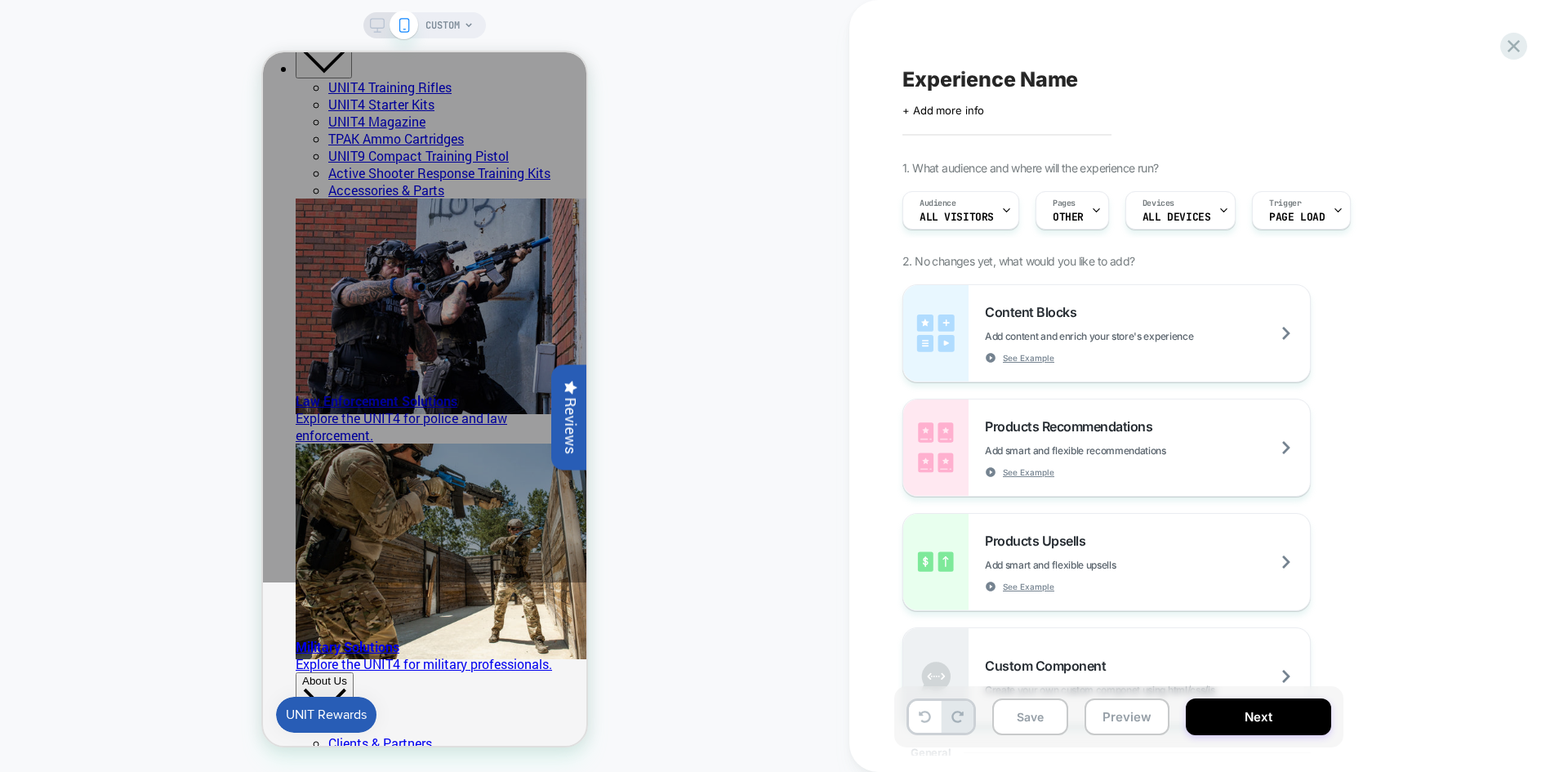
click at [989, 77] on span "Experience Name" at bounding box center [990, 79] width 176 height 25
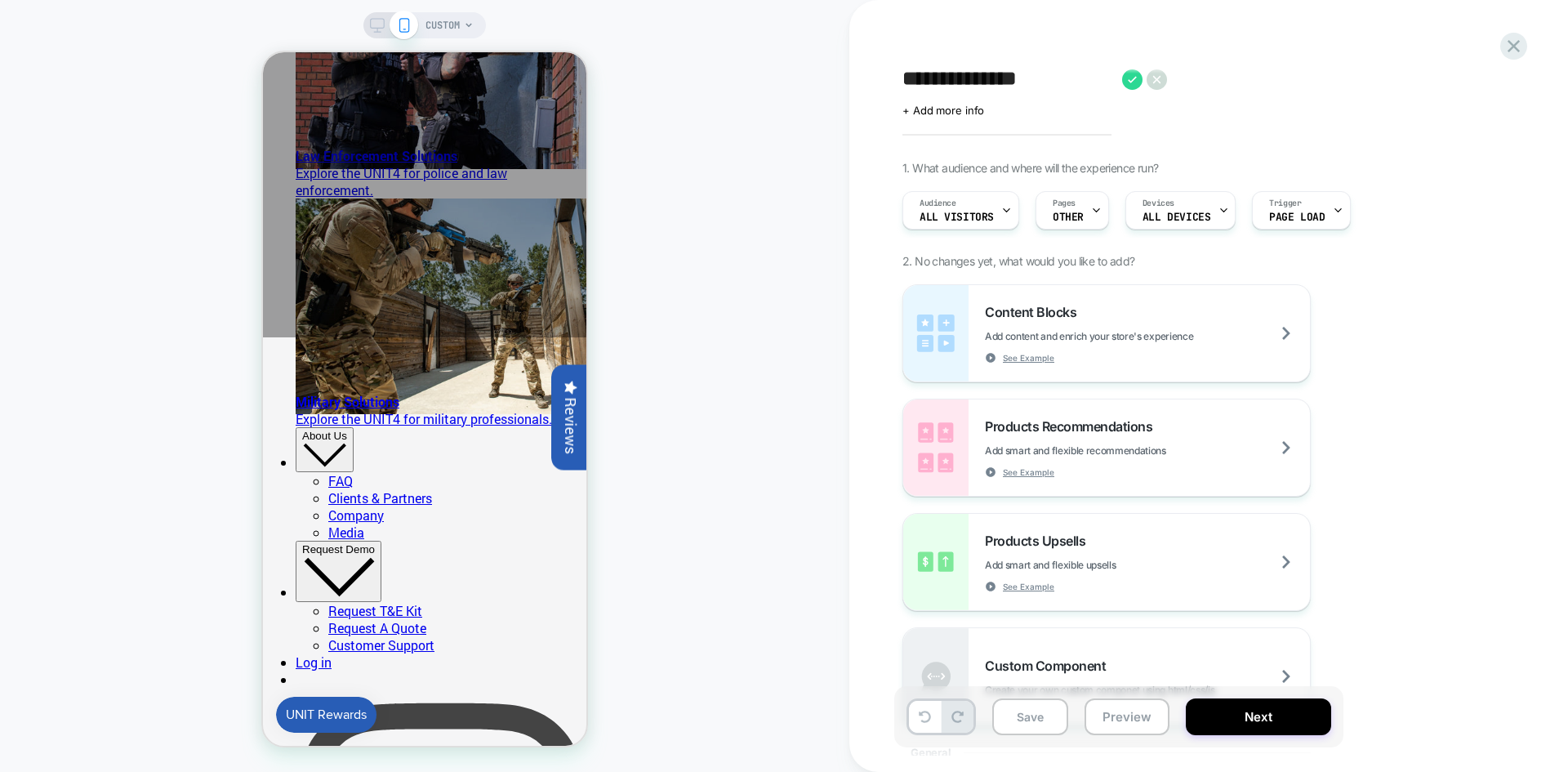
click at [902, 77] on textarea "**********" at bounding box center [1008, 79] width 212 height 25
type textarea "**********"
click at [1010, 728] on button "Save" at bounding box center [1030, 717] width 76 height 37
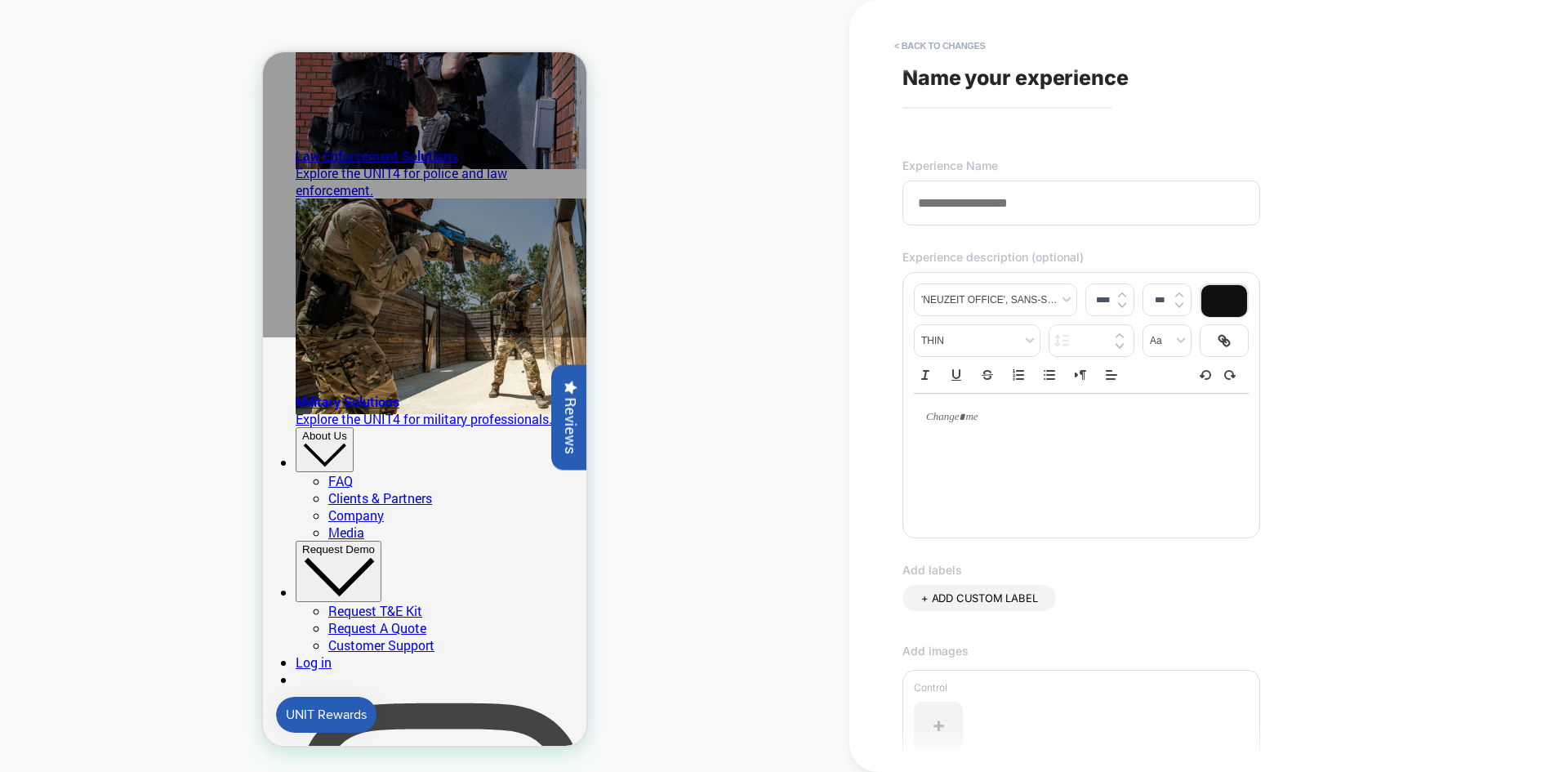
click at [976, 221] on input at bounding box center [1081, 203] width 358 height 45
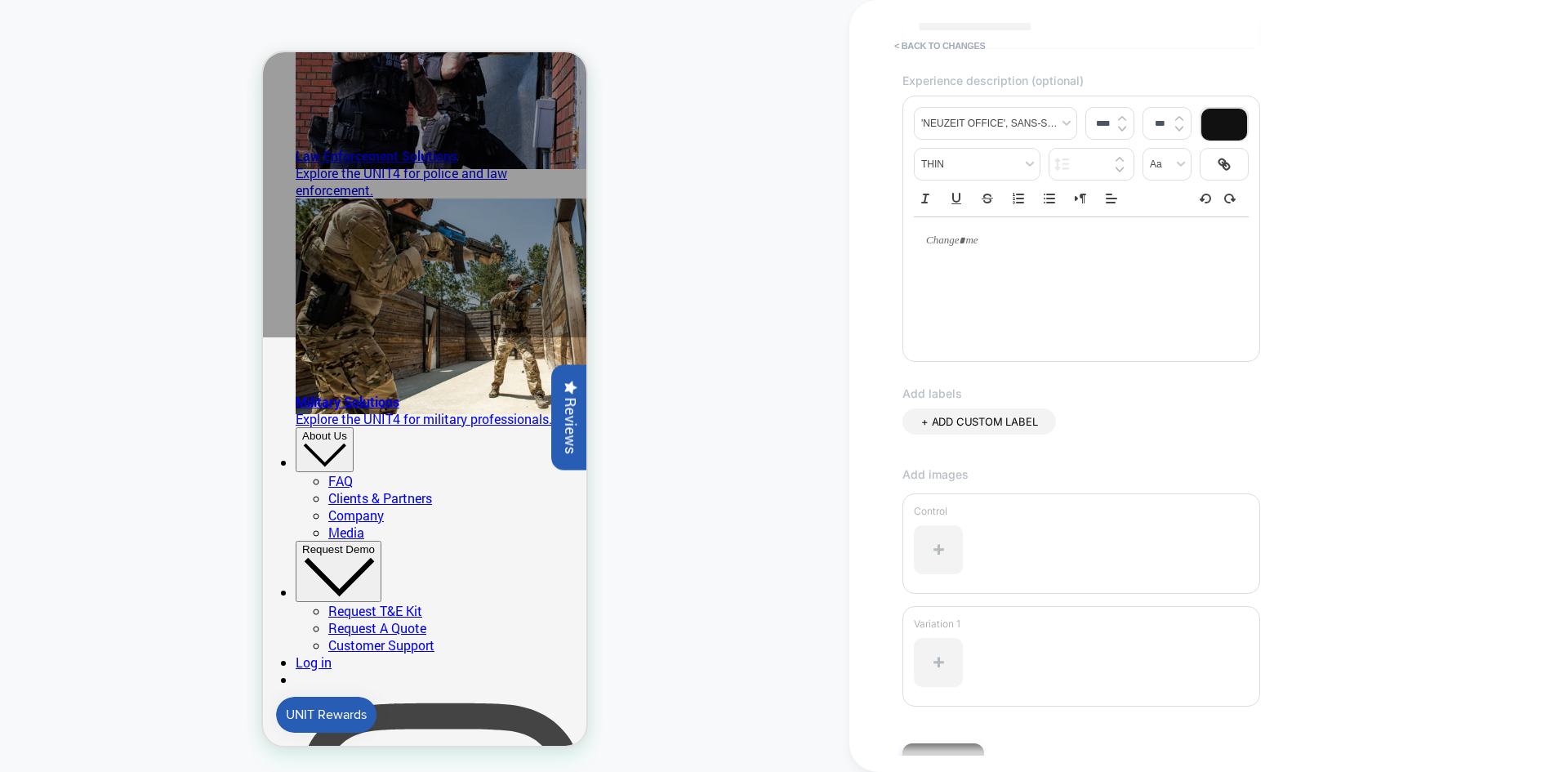
scroll to position [271, 0]
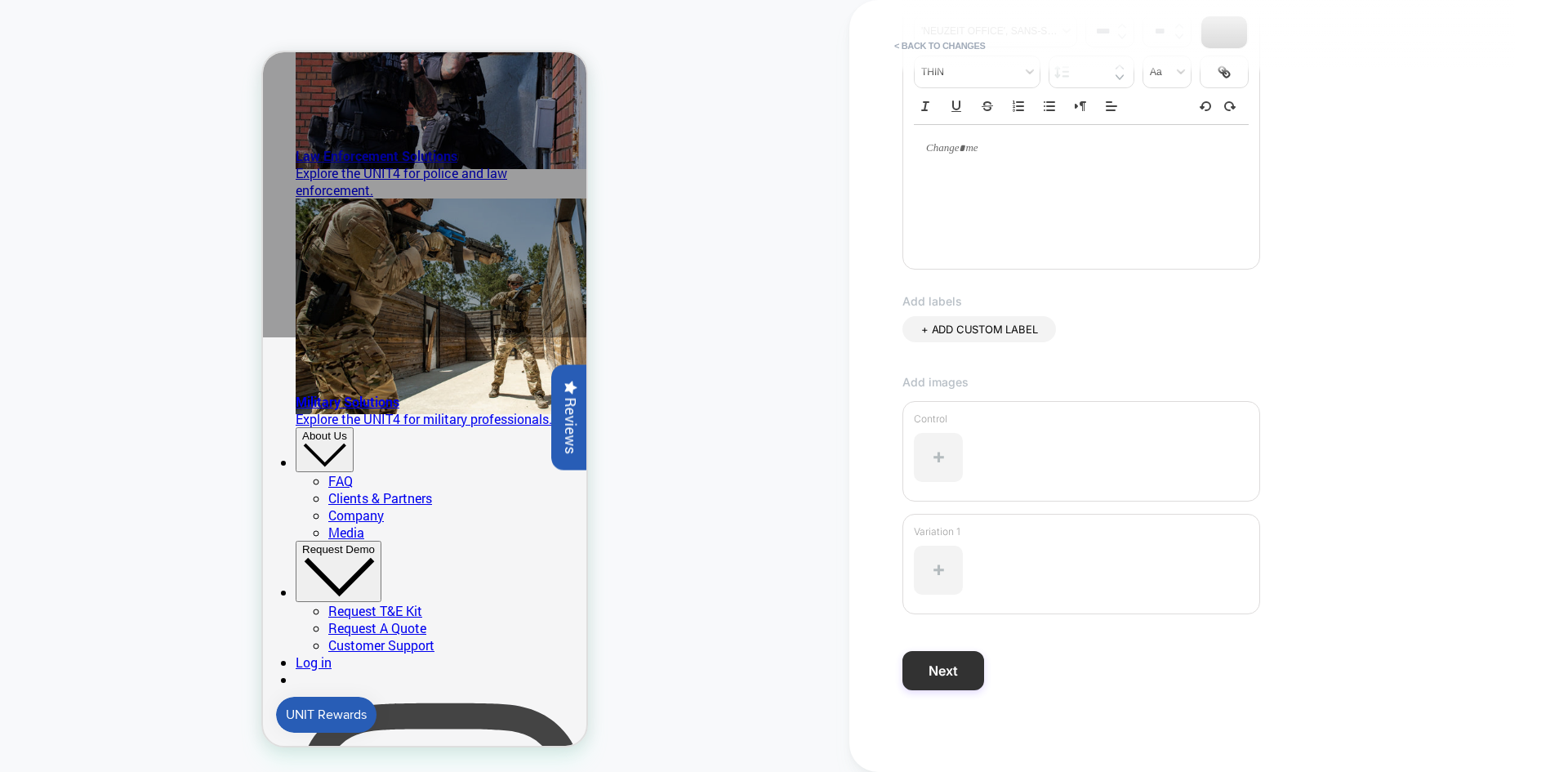
type input "**********"
click at [953, 668] on button "Next" at bounding box center [943, 670] width 82 height 39
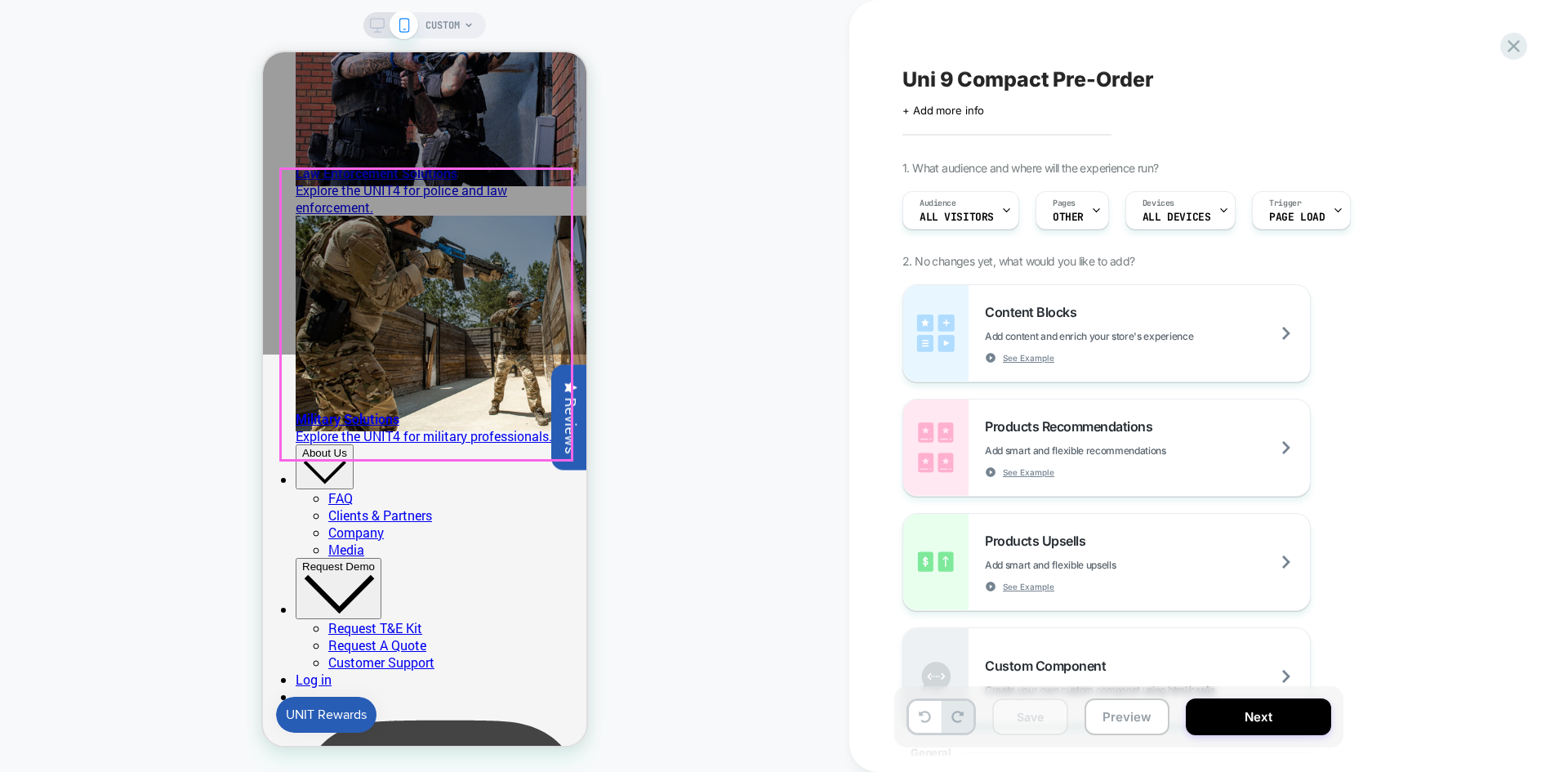
scroll to position [572, 0]
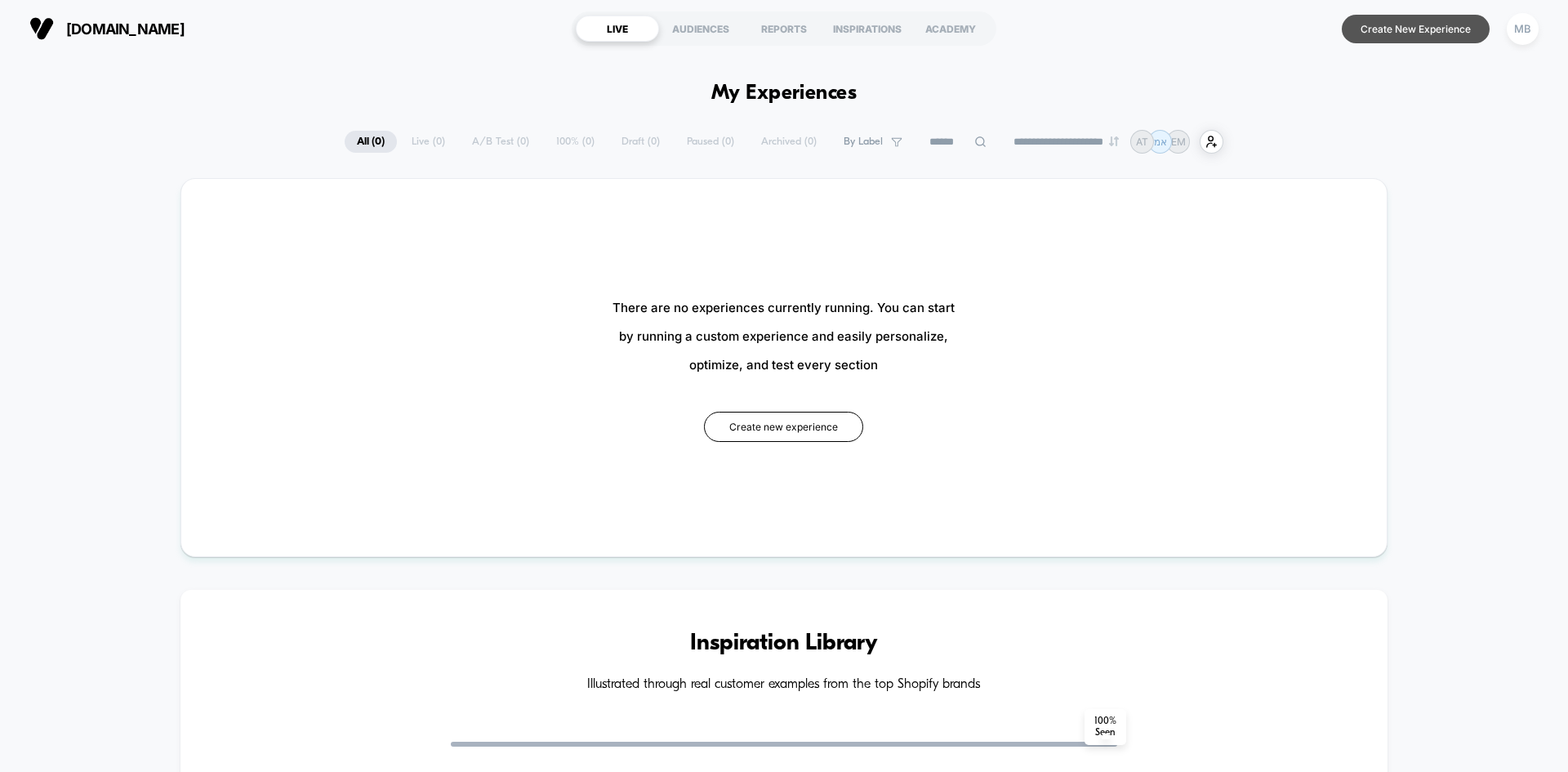
click at [1453, 27] on button "Create New Experience" at bounding box center [1415, 28] width 148 height 28
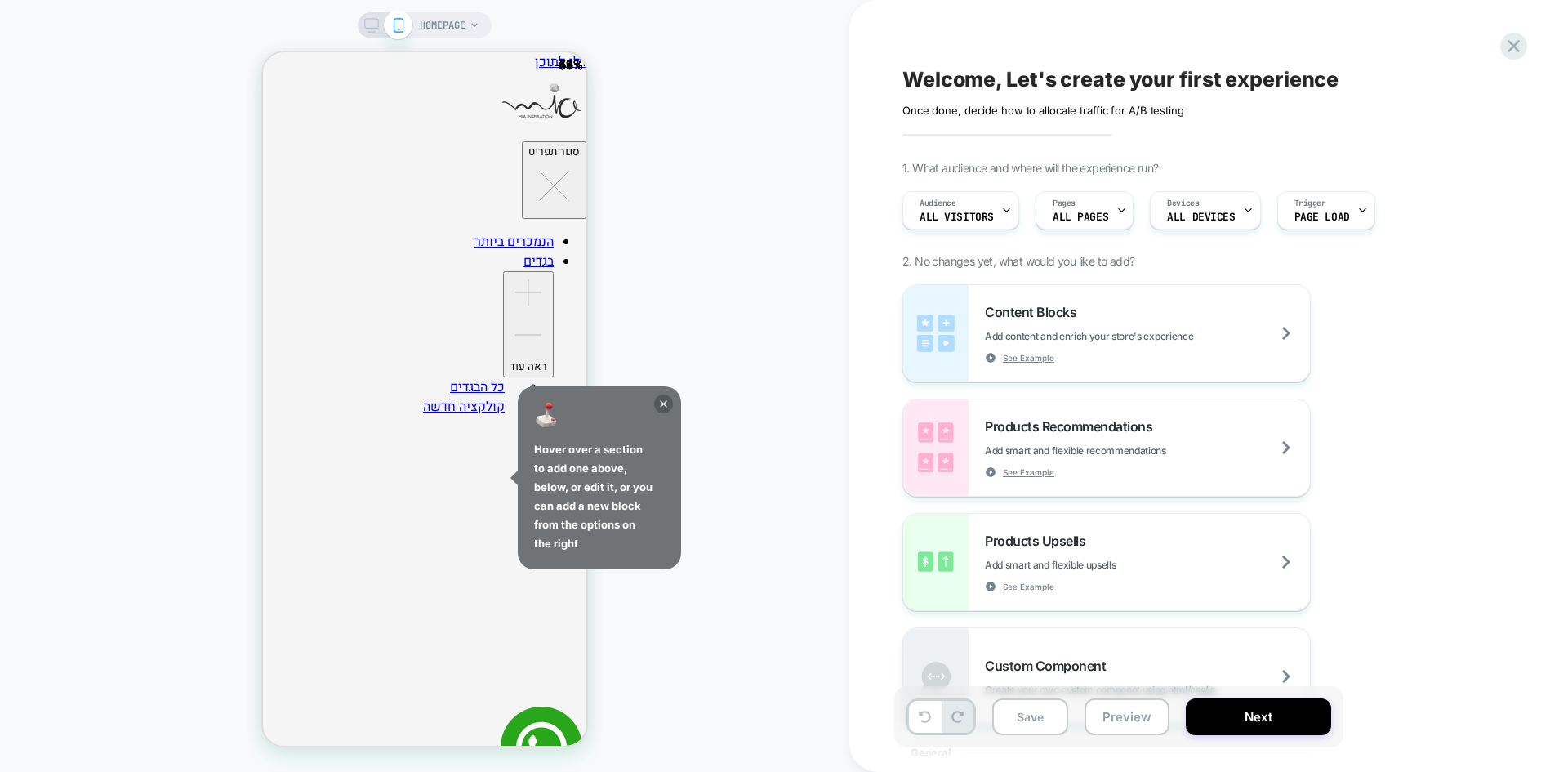
click at [668, 405] on icon at bounding box center [663, 403] width 18 height 18
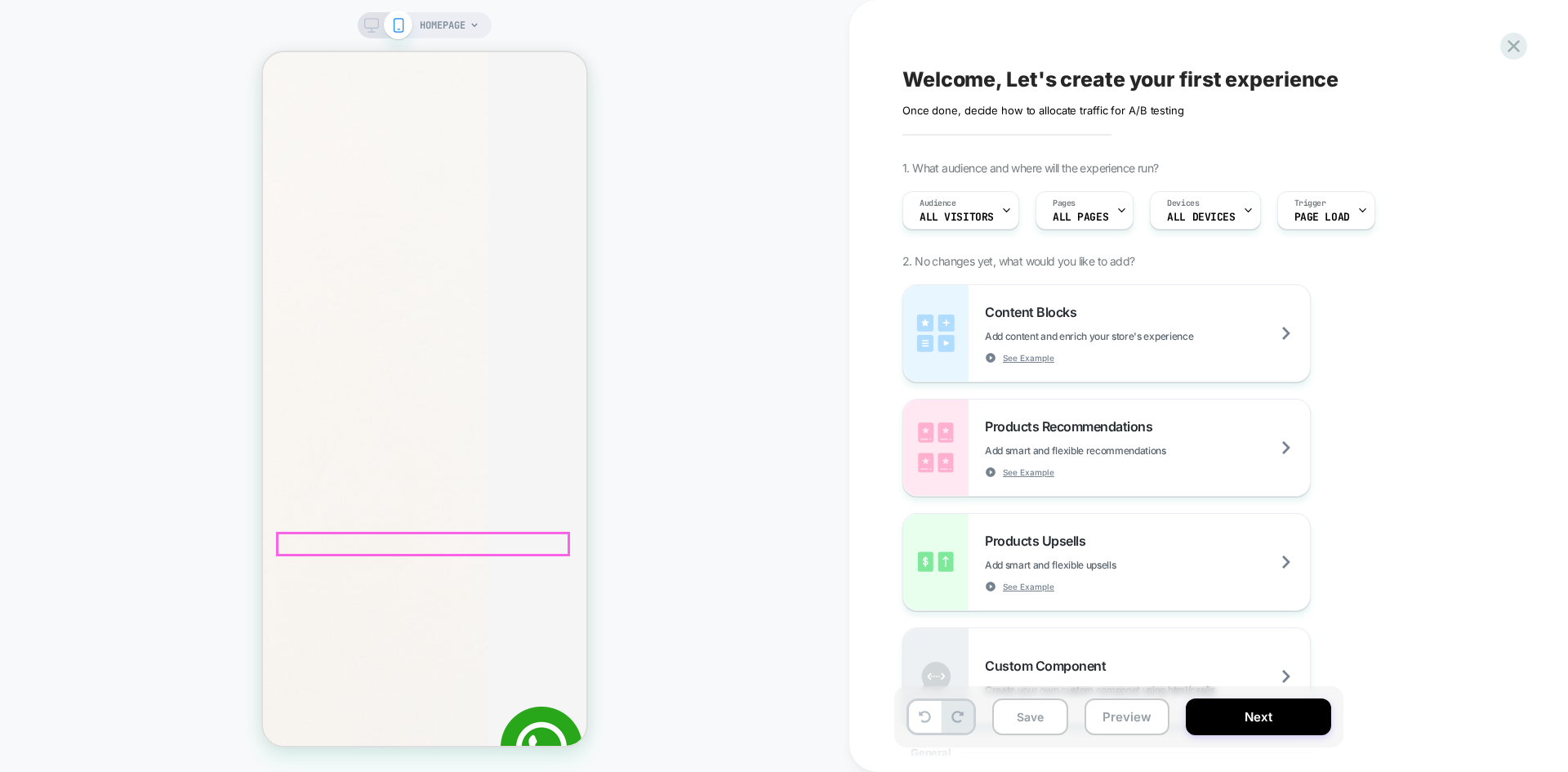
scroll to position [3328, 0]
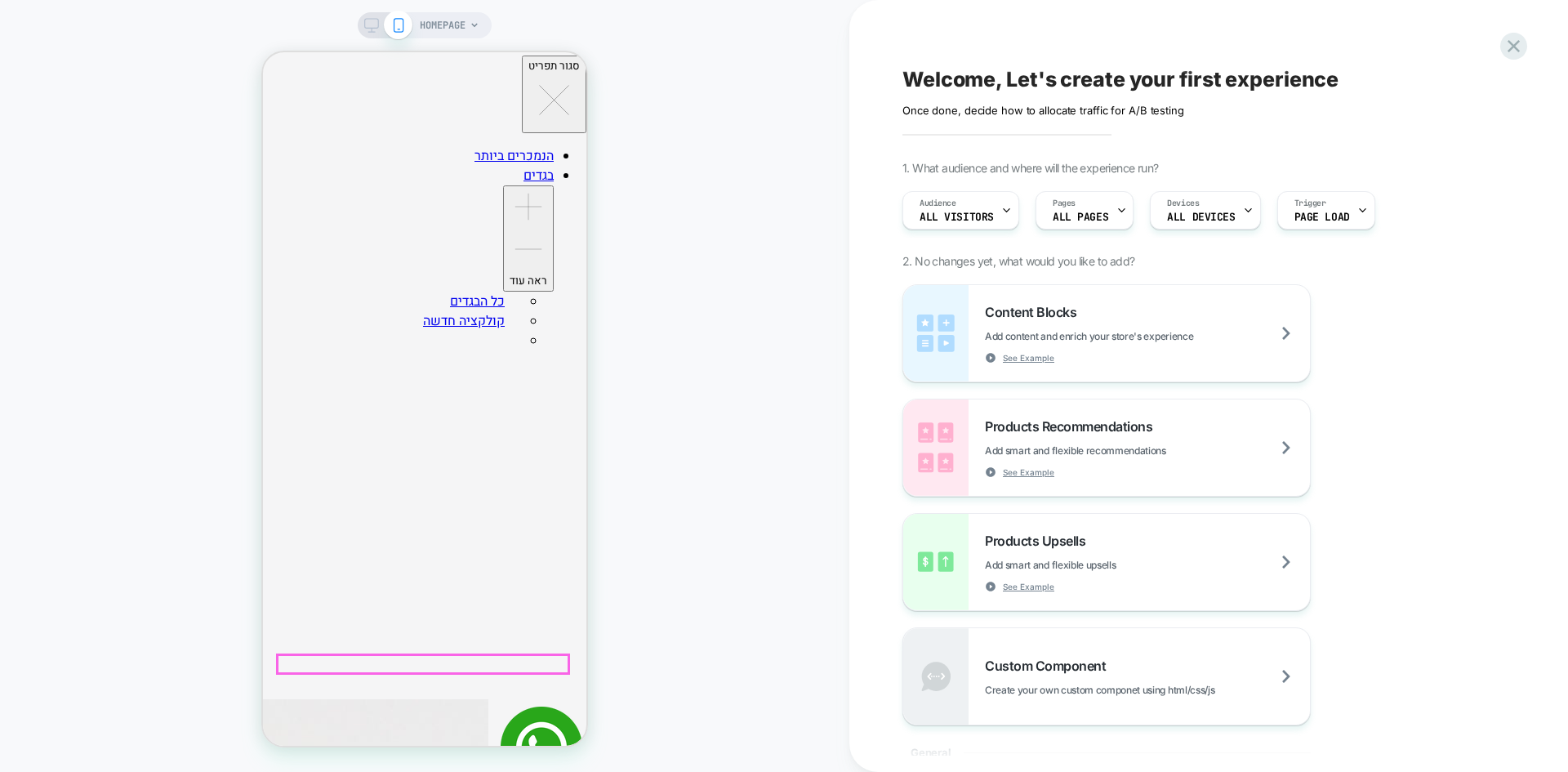
scroll to position [408, 0]
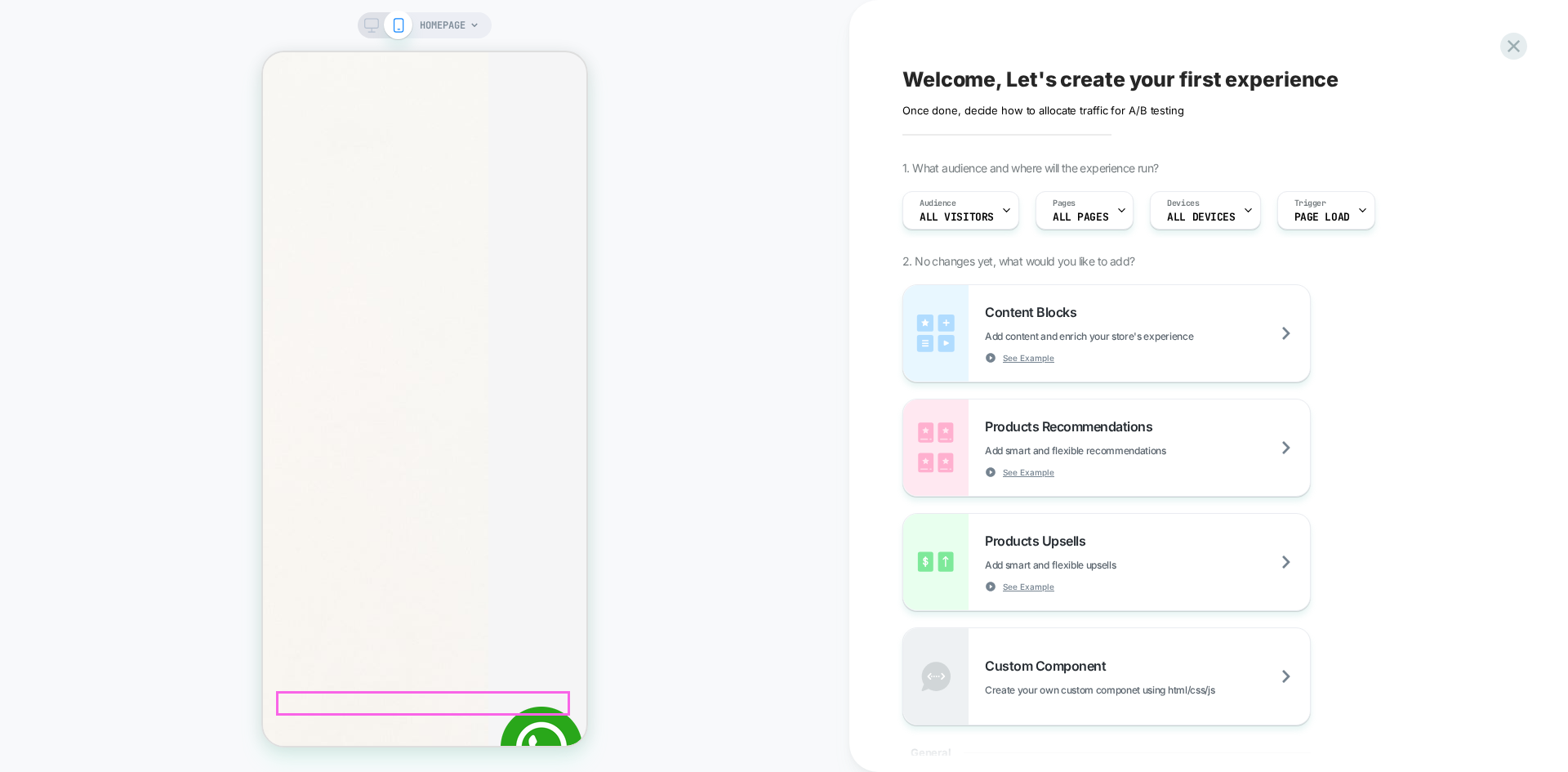
scroll to position [3328, 0]
